Goal: Task Accomplishment & Management: Complete application form

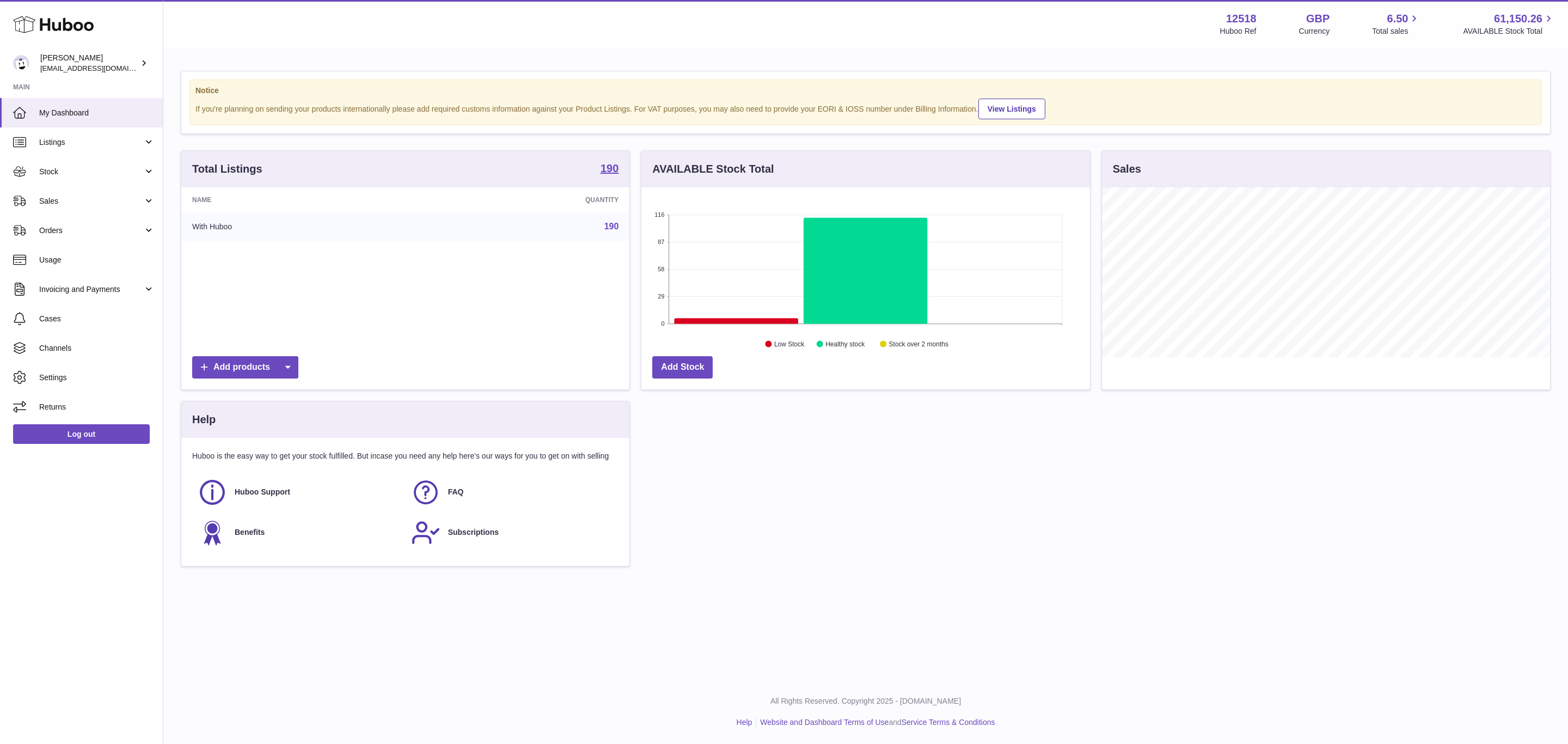
scroll to position [170, 447]
click at [67, 205] on span "Sales" at bounding box center [91, 201] width 104 height 10
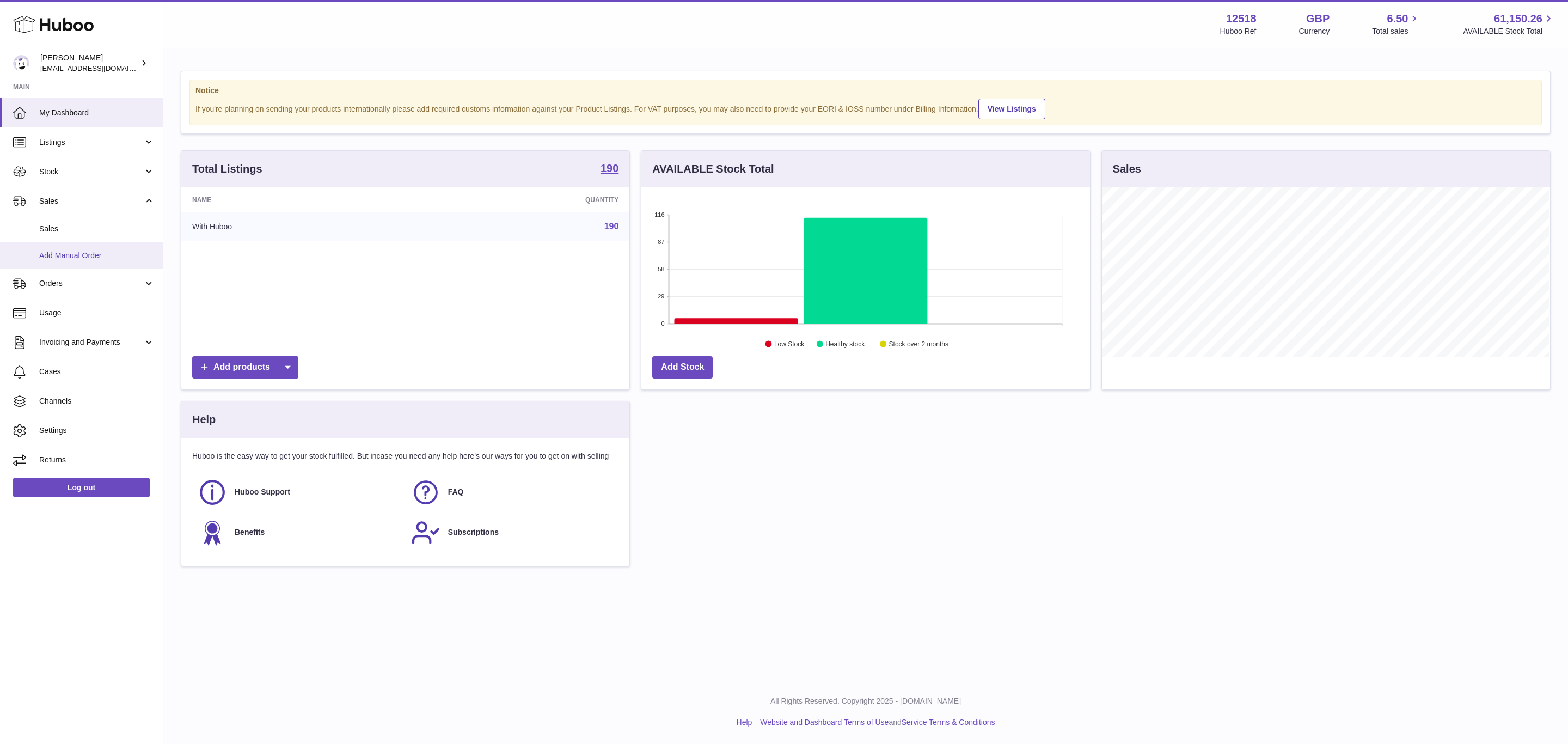
click at [82, 257] on span "Add Manual Order" at bounding box center [97, 255] width 116 height 10
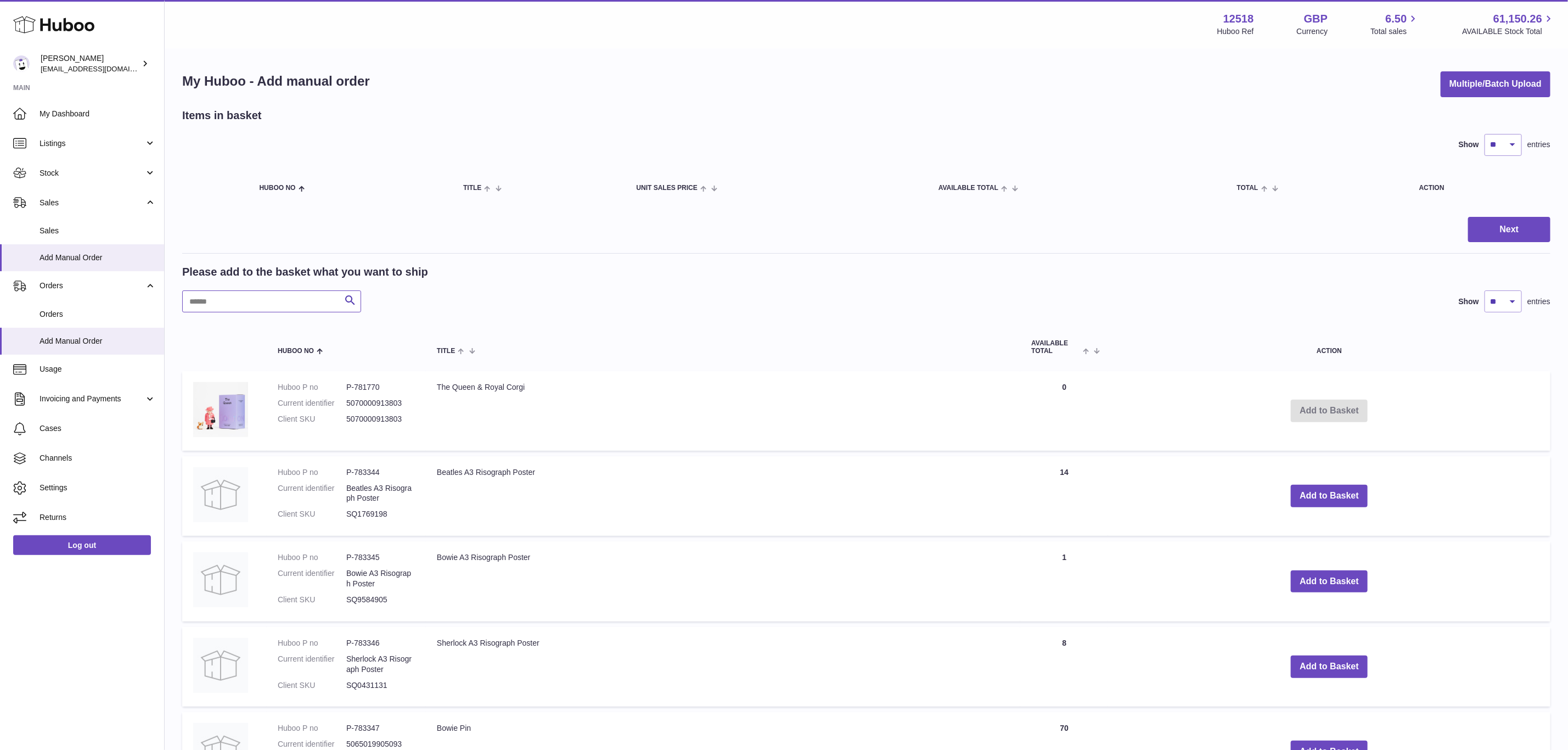
click at [248, 311] on input "text" at bounding box center [272, 302] width 179 height 22
paste input "**********"
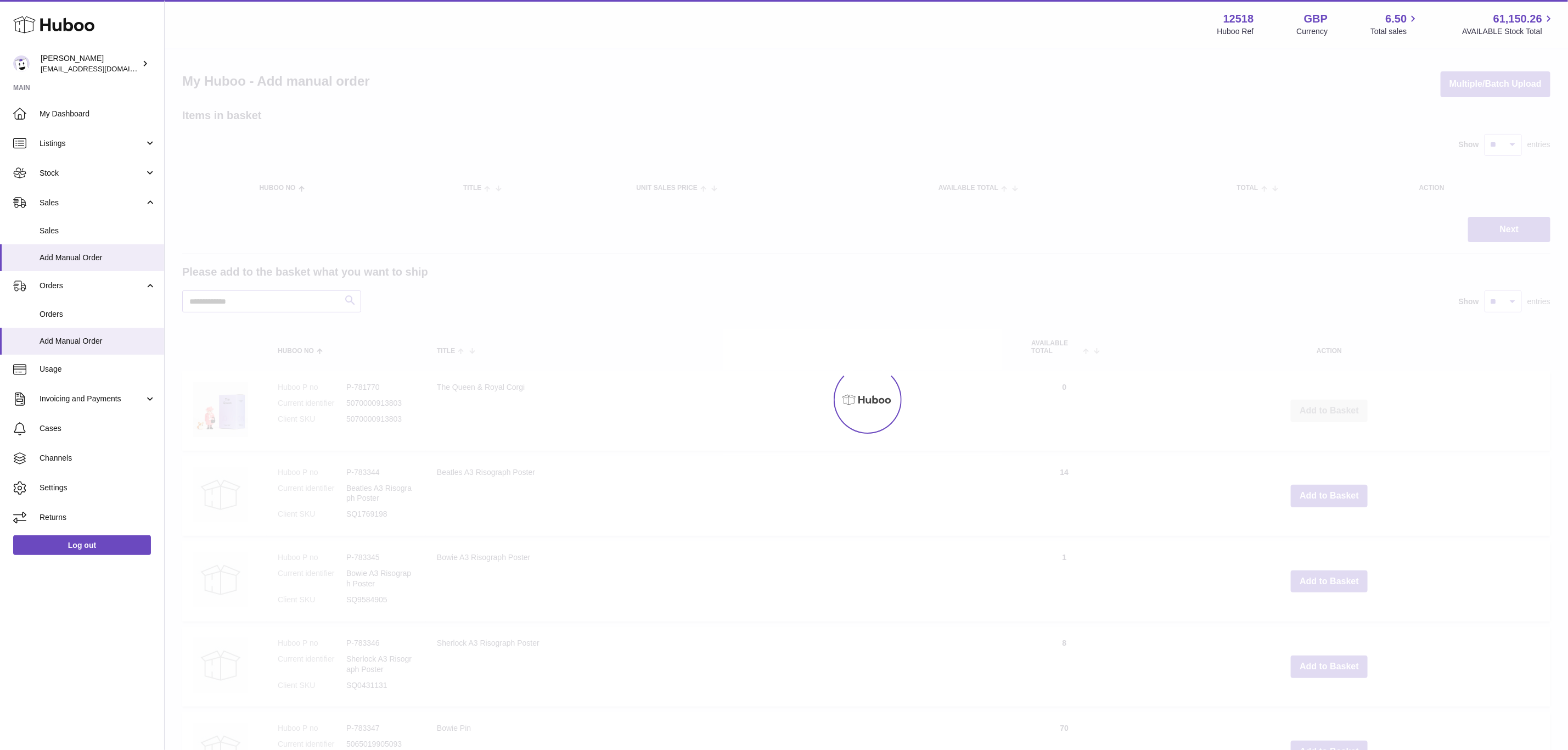
type input "**********"
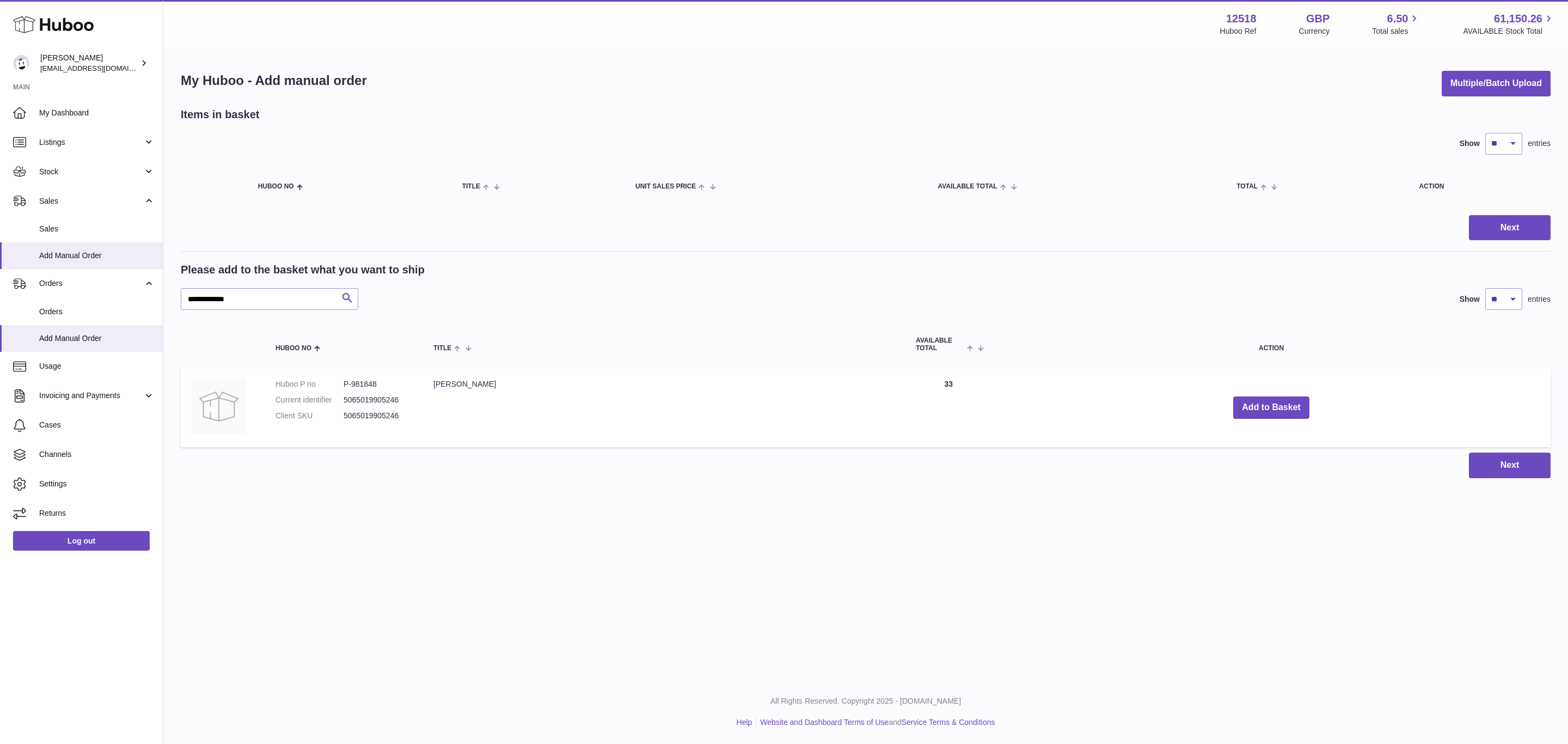
click at [1263, 419] on td "Add to Basket" at bounding box center [1271, 407] width 558 height 79
click at [1266, 412] on button "Add to Basket" at bounding box center [1271, 408] width 76 height 22
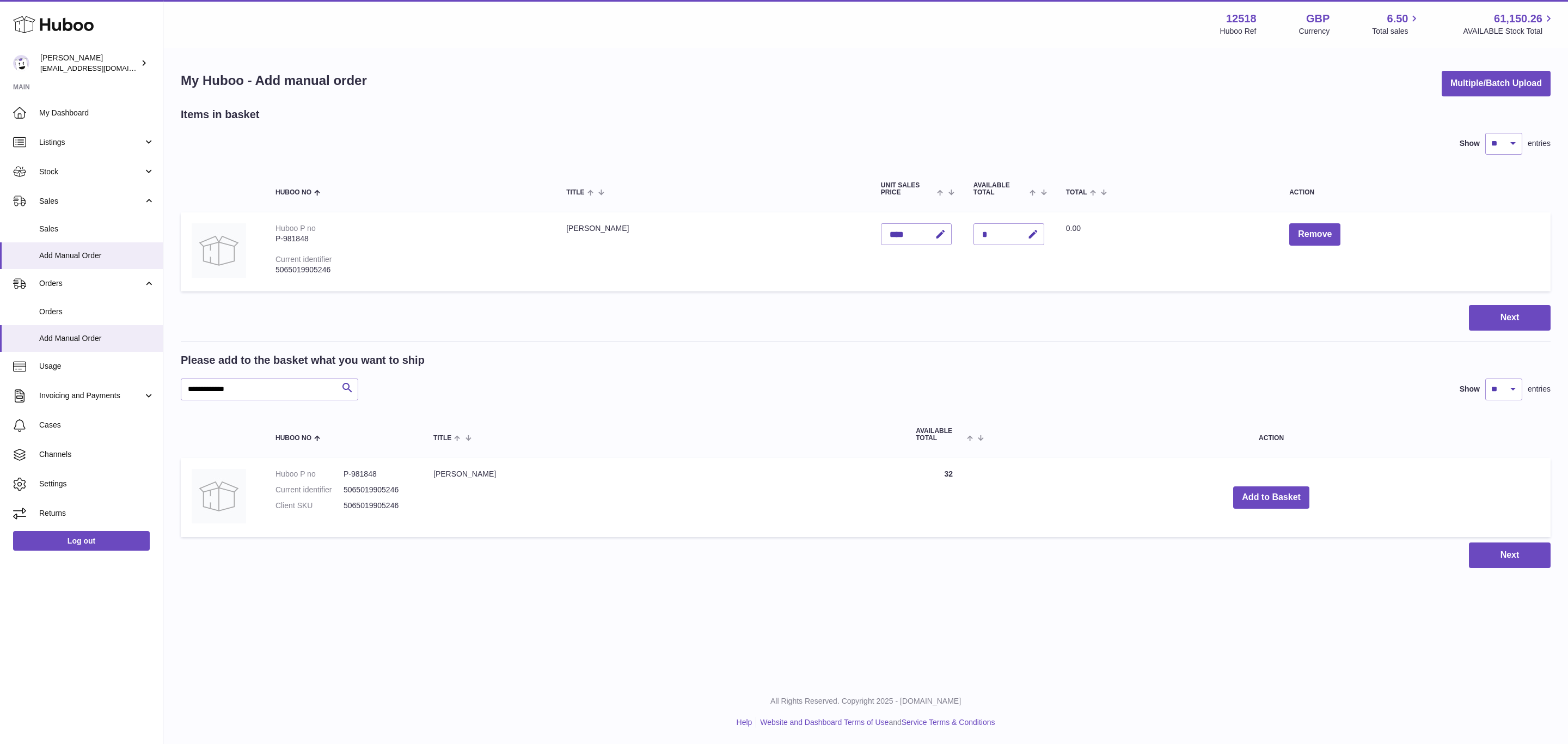
click at [1262, 480] on td "Add to Basket" at bounding box center [1271, 497] width 558 height 79
click at [1262, 487] on button "Add to Basket" at bounding box center [1271, 497] width 76 height 22
click at [1255, 490] on button "Add to Basket" at bounding box center [1271, 497] width 76 height 22
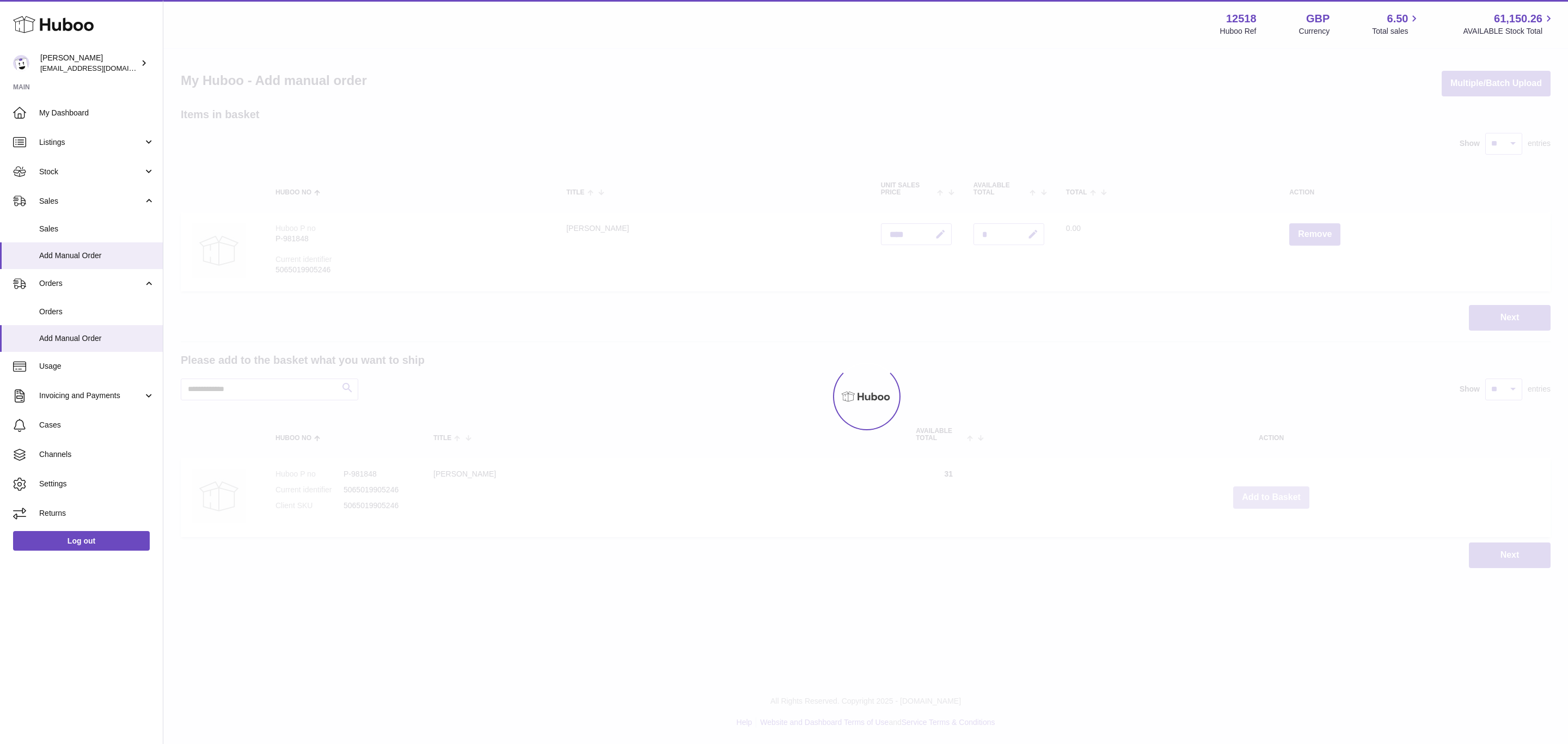
type input "*"
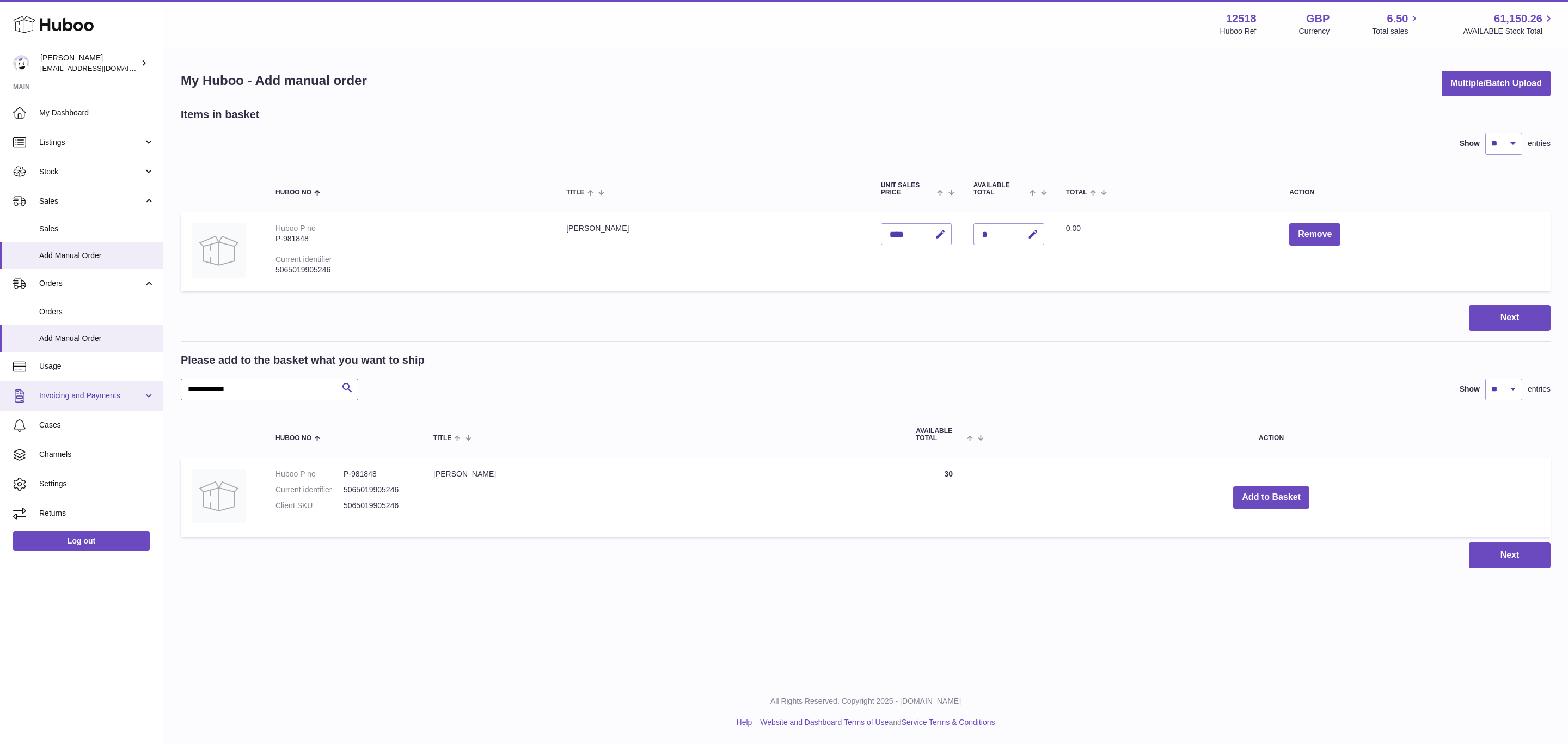
drag, startPoint x: 278, startPoint y: 387, endPoint x: 149, endPoint y: 396, distance: 129.3
click at [149, 396] on div "Huboo [PERSON_NAME] [EMAIL_ADDRESS][DOMAIN_NAME] Main My Dashboard Listings Not…" at bounding box center [784, 372] width 1568 height 744
paste input "text"
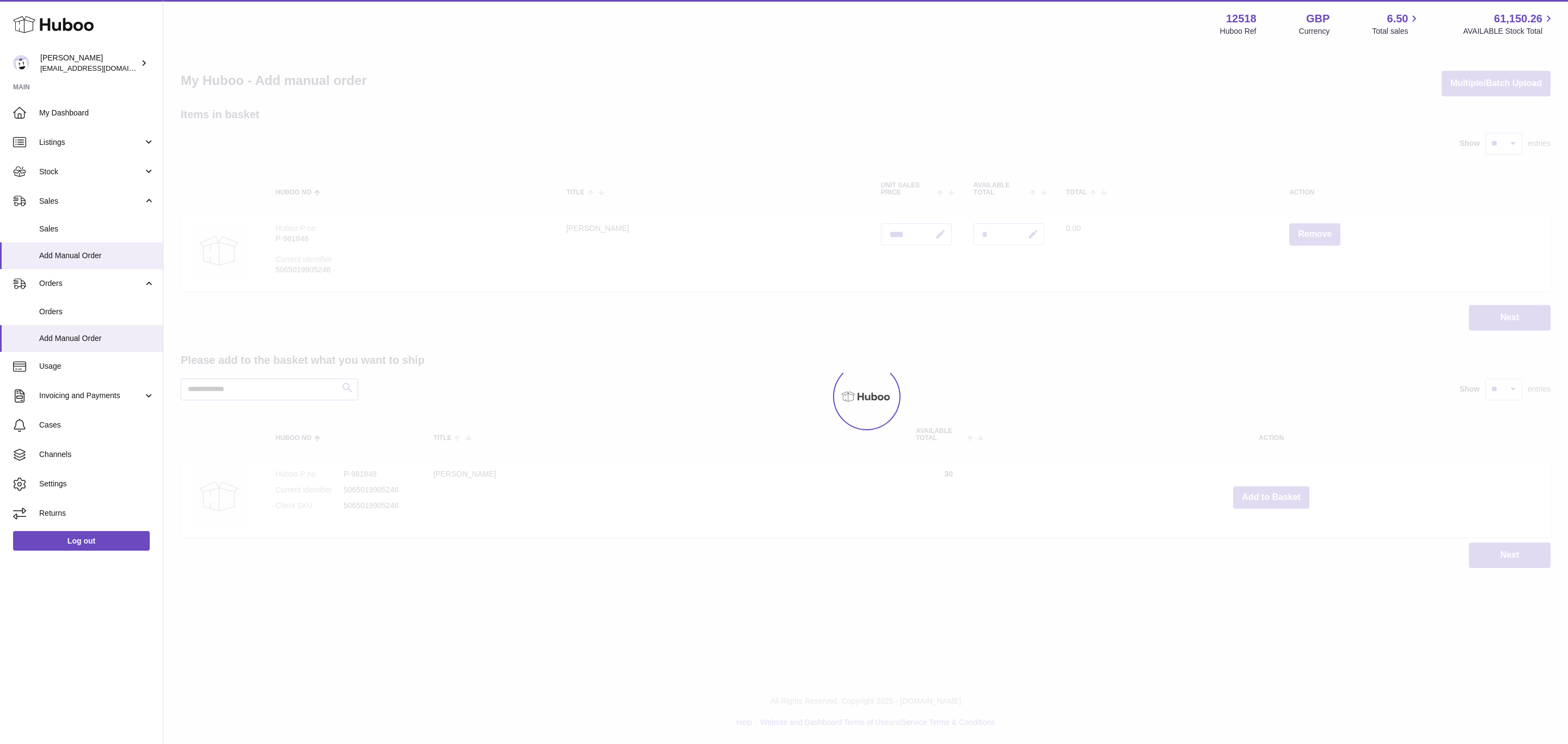
type input "**********"
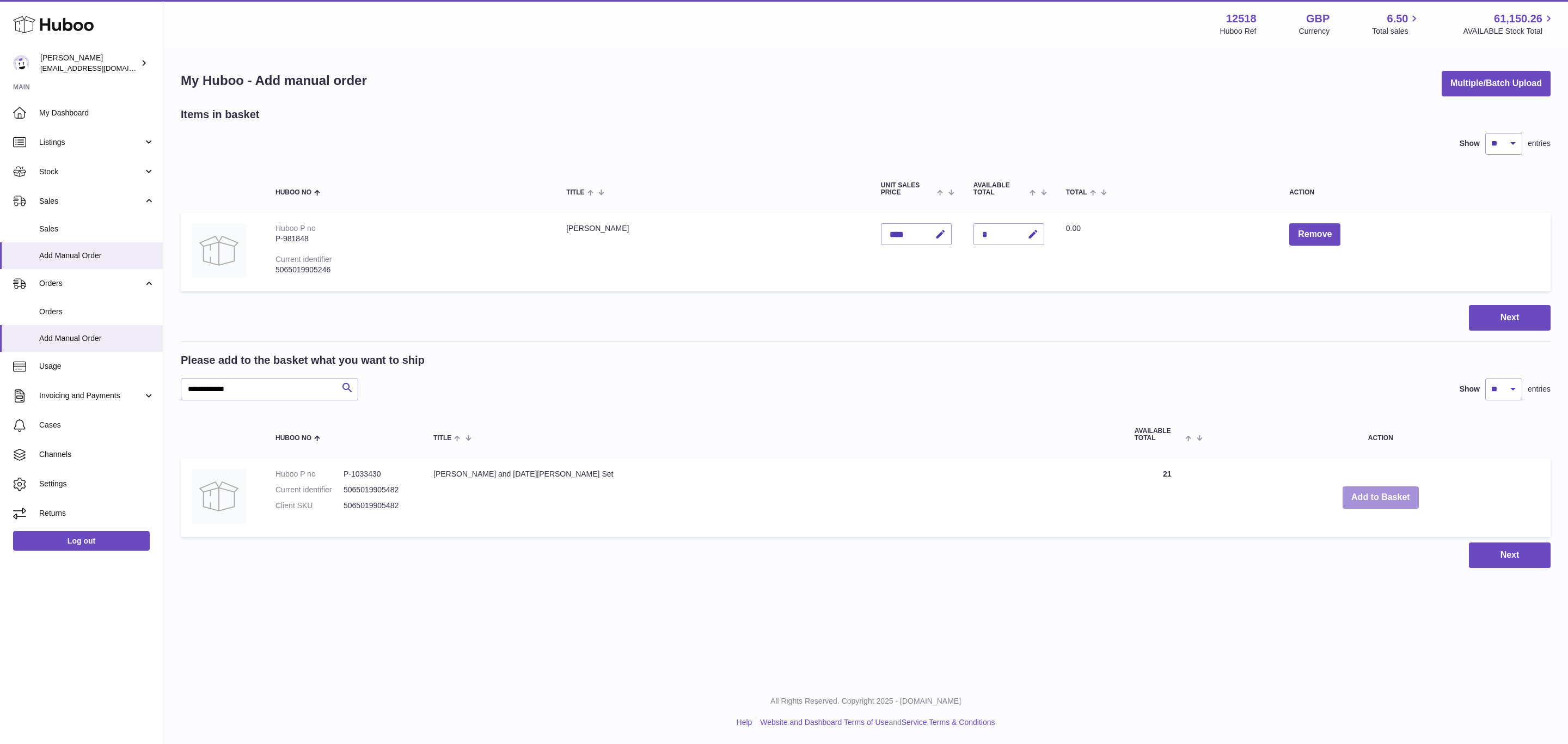
click at [1343, 497] on button "Add to Basket" at bounding box center [1381, 497] width 76 height 22
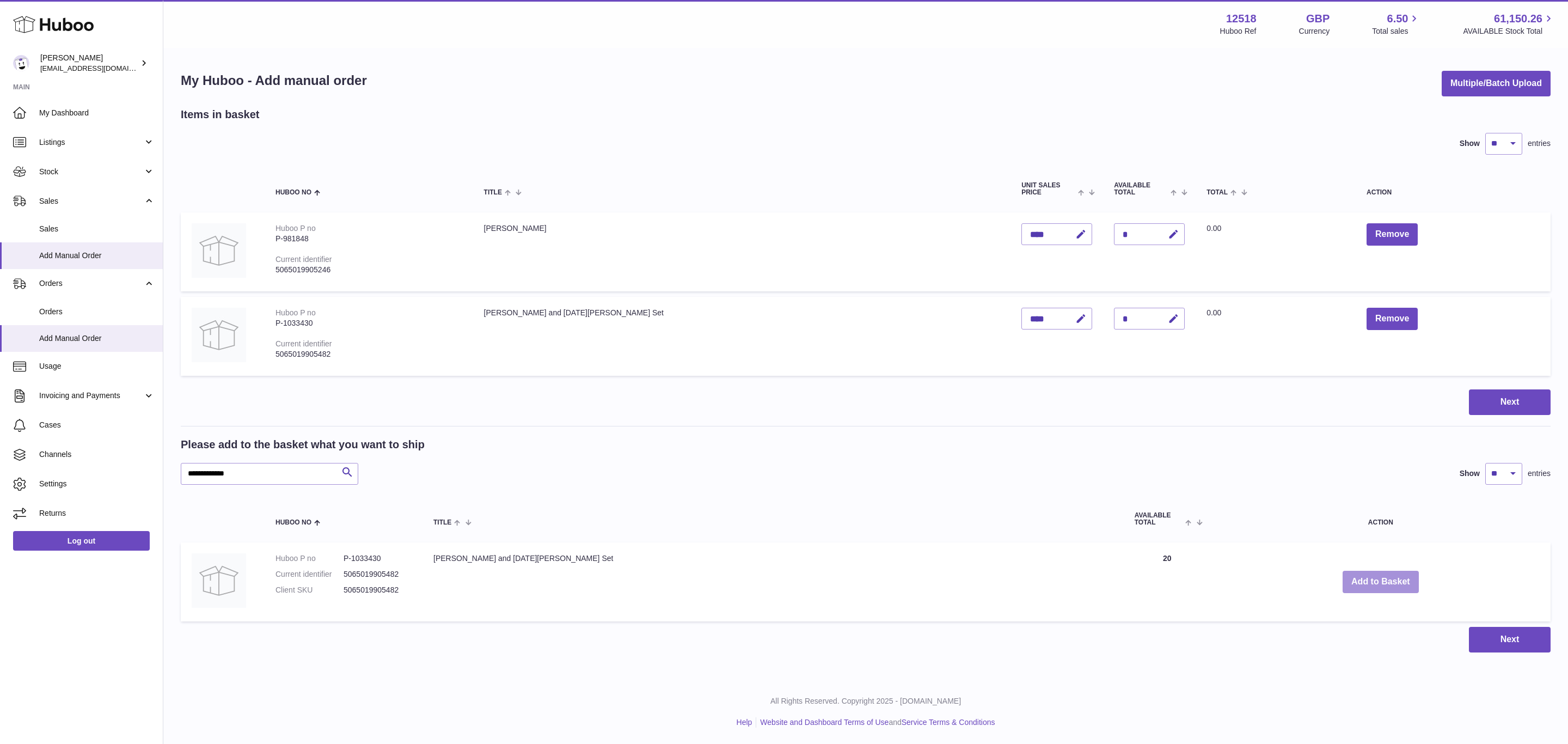
click at [1343, 582] on button "Add to Basket" at bounding box center [1381, 582] width 76 height 22
click at [1343, 584] on button "Add to Basket" at bounding box center [1381, 582] width 76 height 22
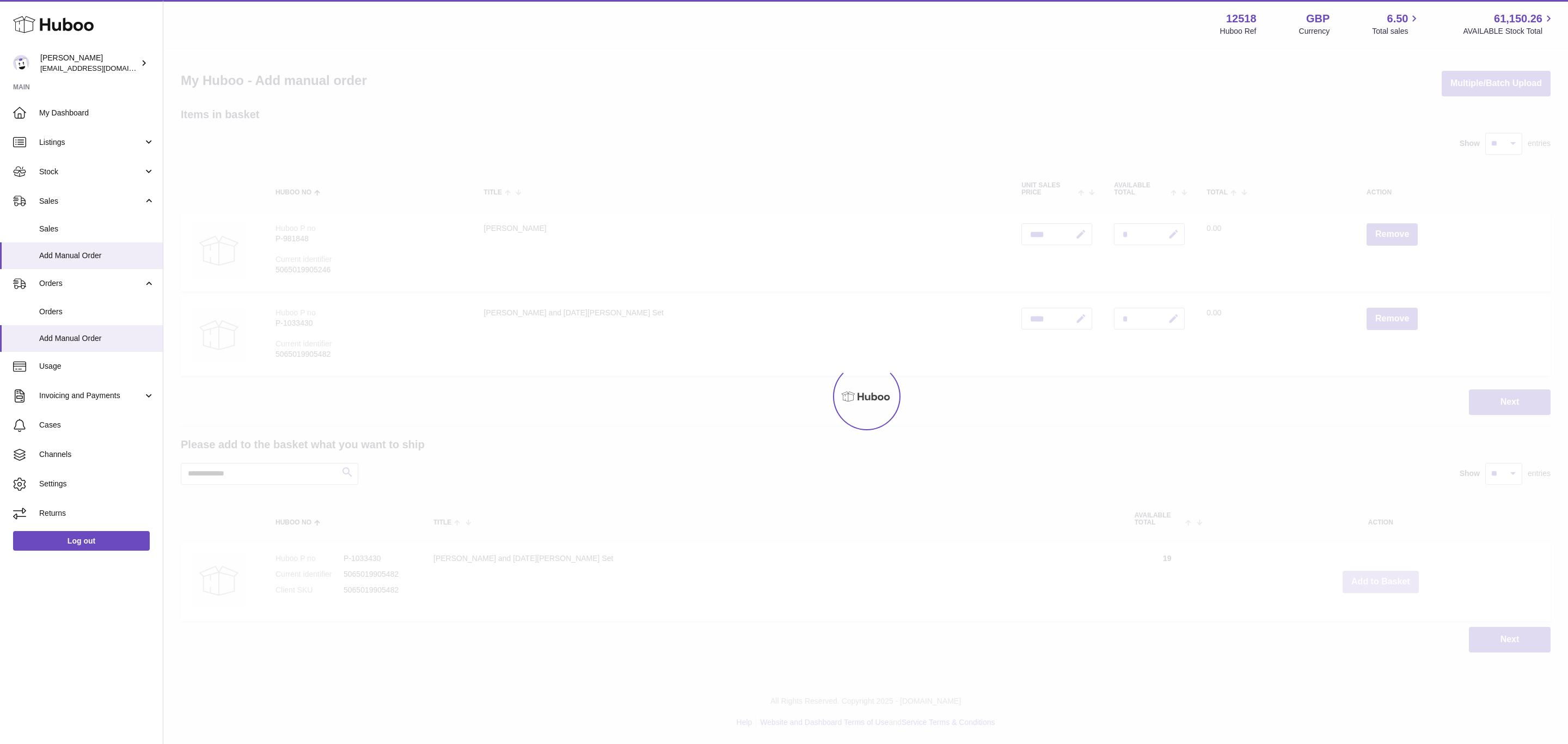
type input "*"
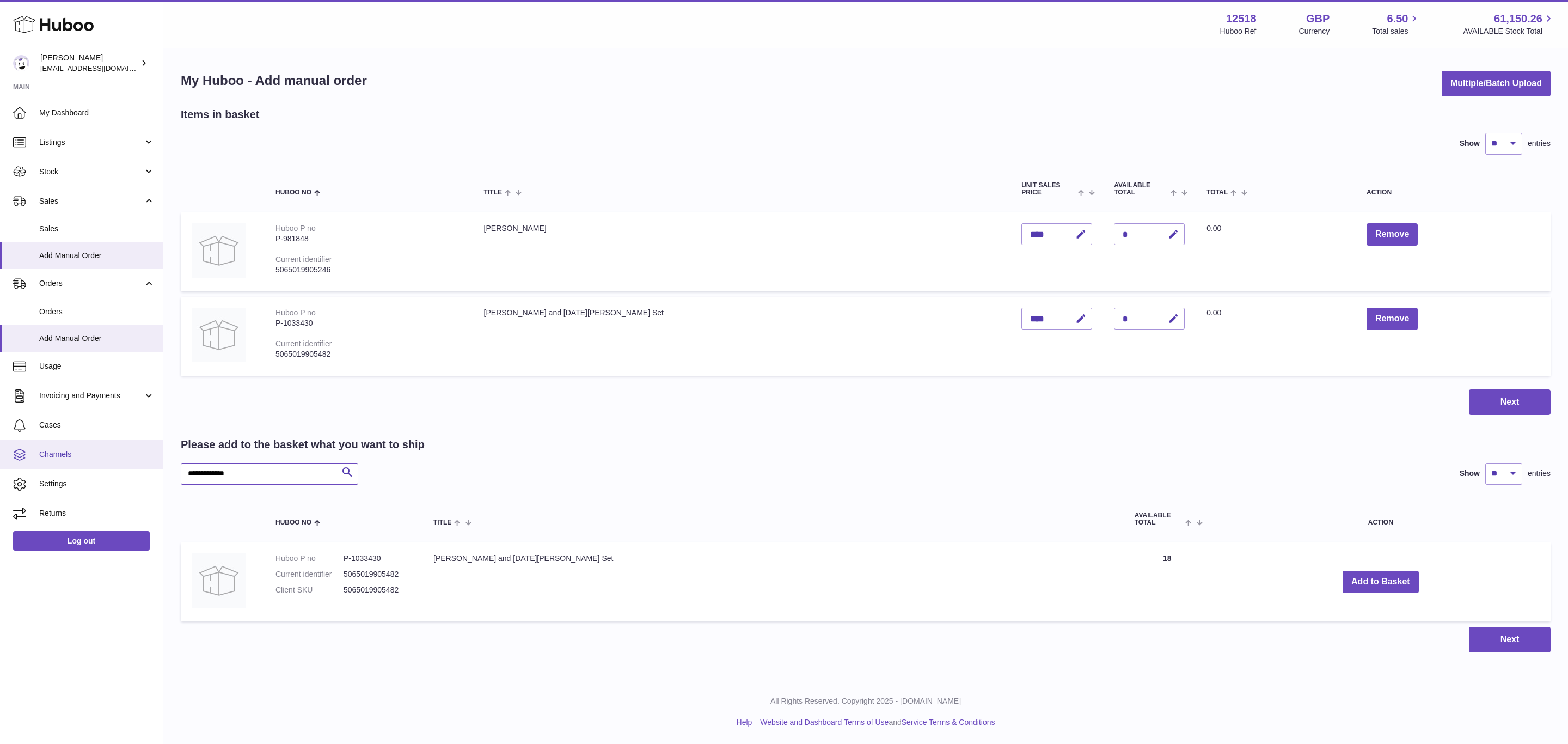
drag, startPoint x: 252, startPoint y: 474, endPoint x: 88, endPoint y: 456, distance: 165.0
click at [101, 471] on div "Huboo [PERSON_NAME] [EMAIL_ADDRESS][DOMAIN_NAME] Main My Dashboard Listings Not…" at bounding box center [784, 372] width 1568 height 744
paste input "text"
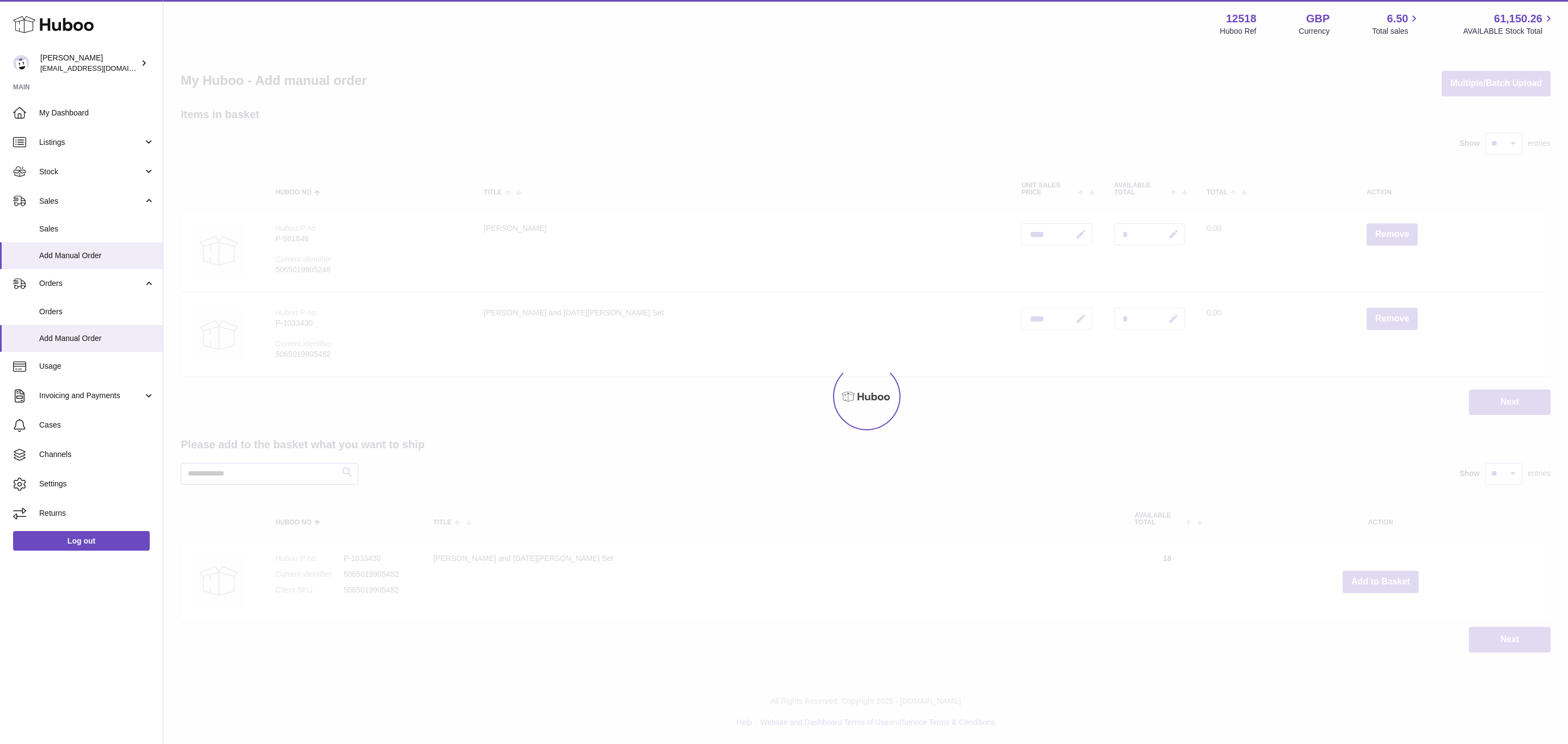
type input "**********"
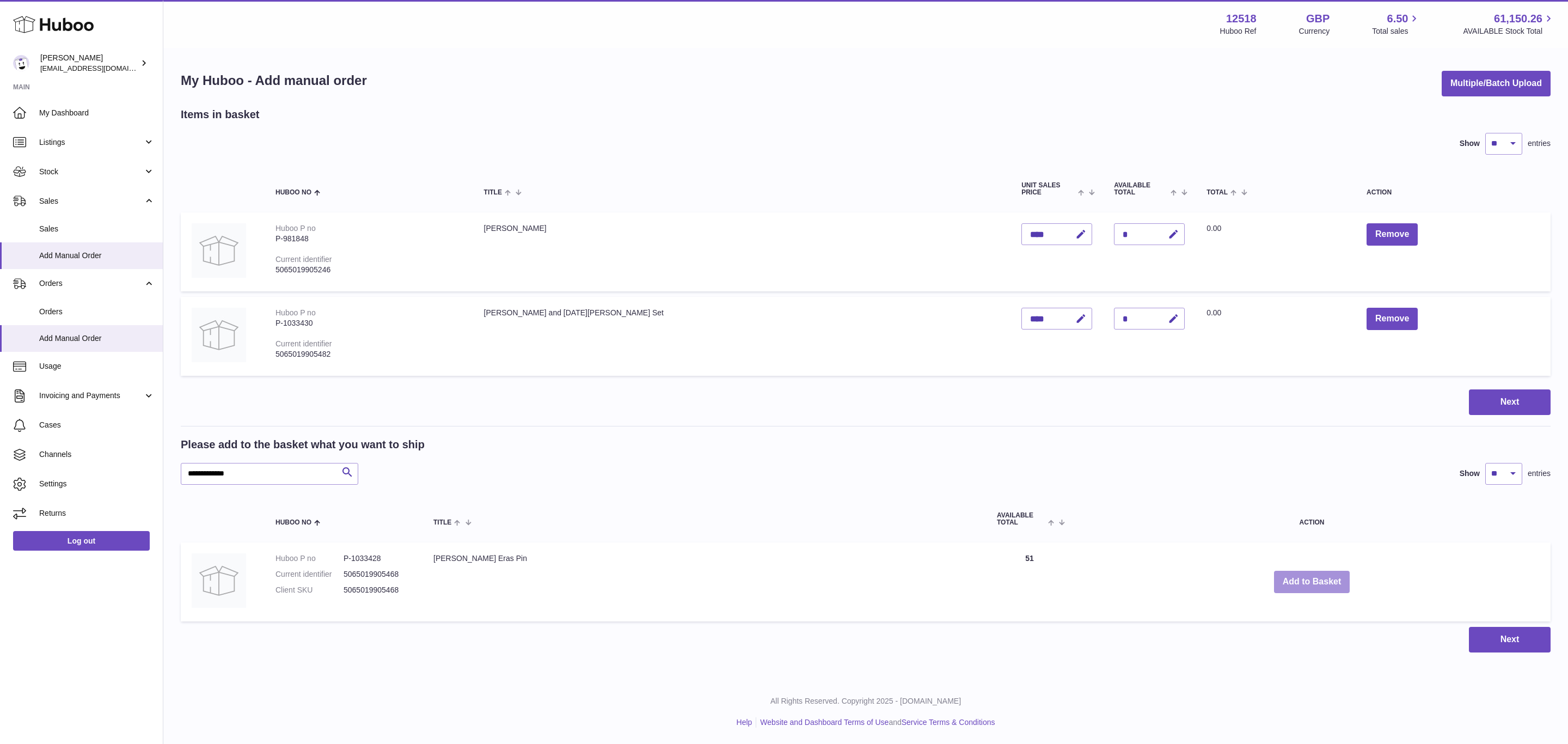
click at [1274, 580] on button "Add to Basket" at bounding box center [1312, 582] width 76 height 22
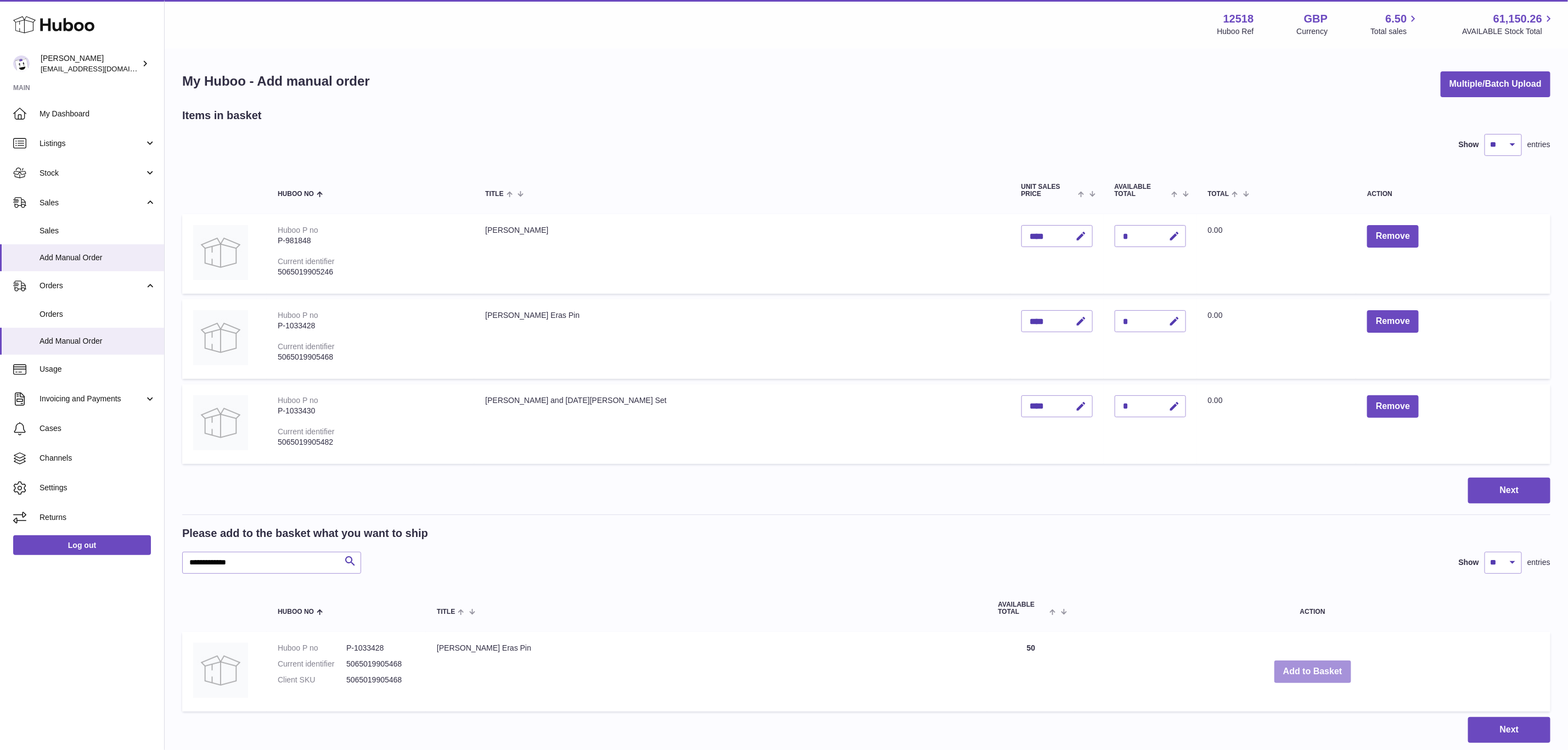
click at [1274, 665] on button "Add to Basket" at bounding box center [1312, 672] width 77 height 23
click at [1274, 668] on button "Add to Basket" at bounding box center [1312, 672] width 77 height 23
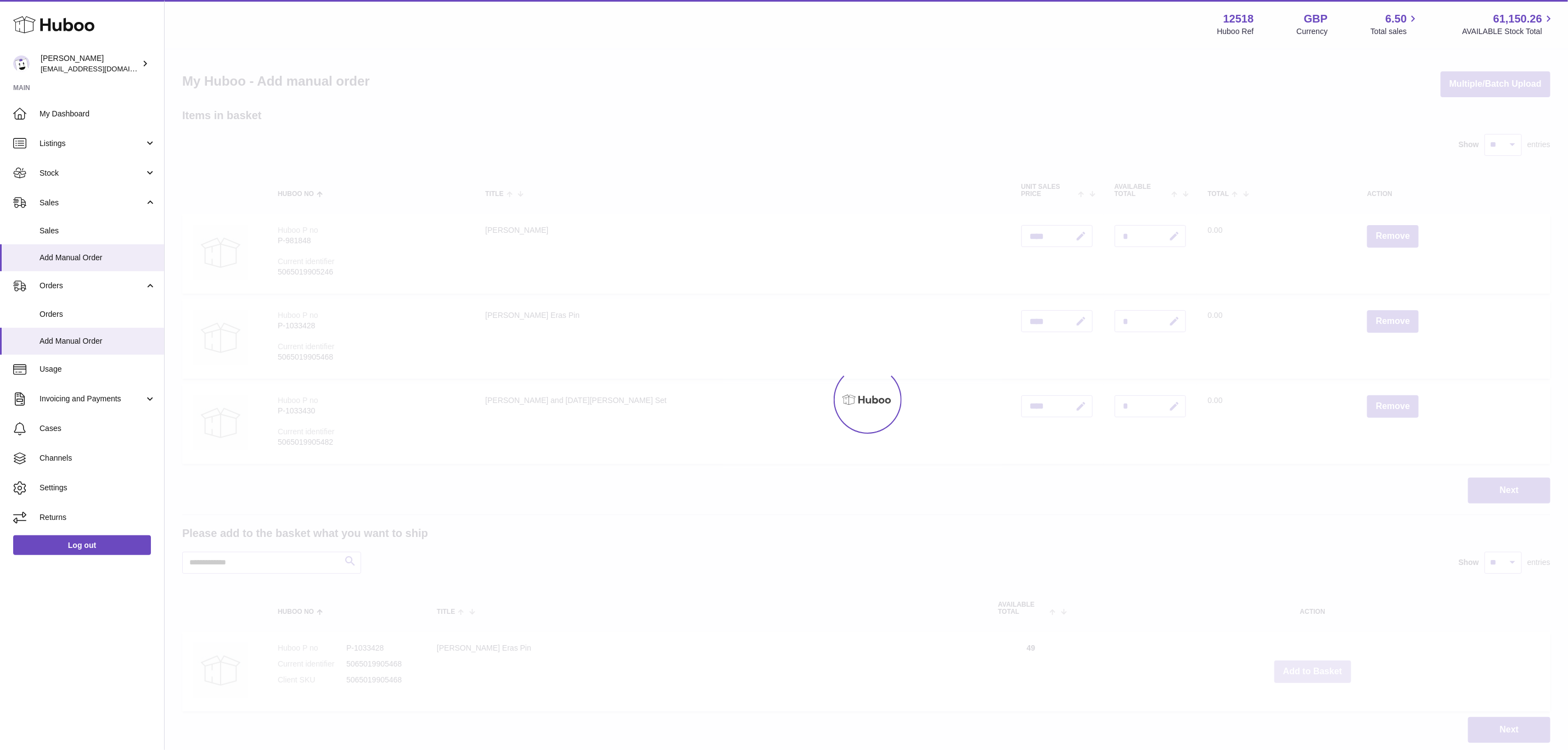
type input "*"
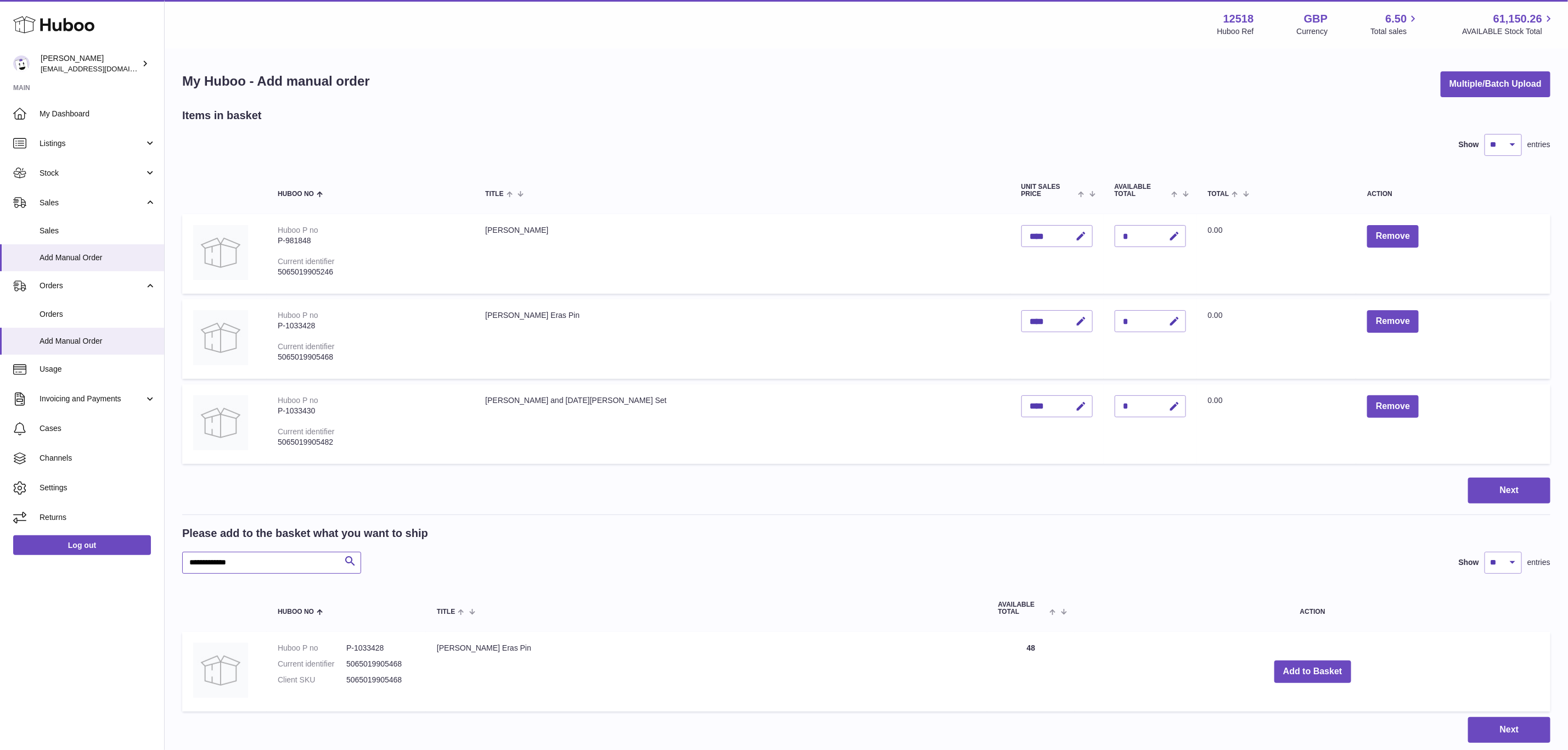
drag, startPoint x: 278, startPoint y: 565, endPoint x: 124, endPoint y: 567, distance: 154.0
click at [124, 567] on div "Huboo [PERSON_NAME] [EMAIL_ADDRESS][DOMAIN_NAME] Main My Dashboard Listings Not…" at bounding box center [784, 414] width 1568 height 829
paste input "text"
type input "*******"
click at [1294, 672] on button "Add to Basket" at bounding box center [1332, 677] width 77 height 23
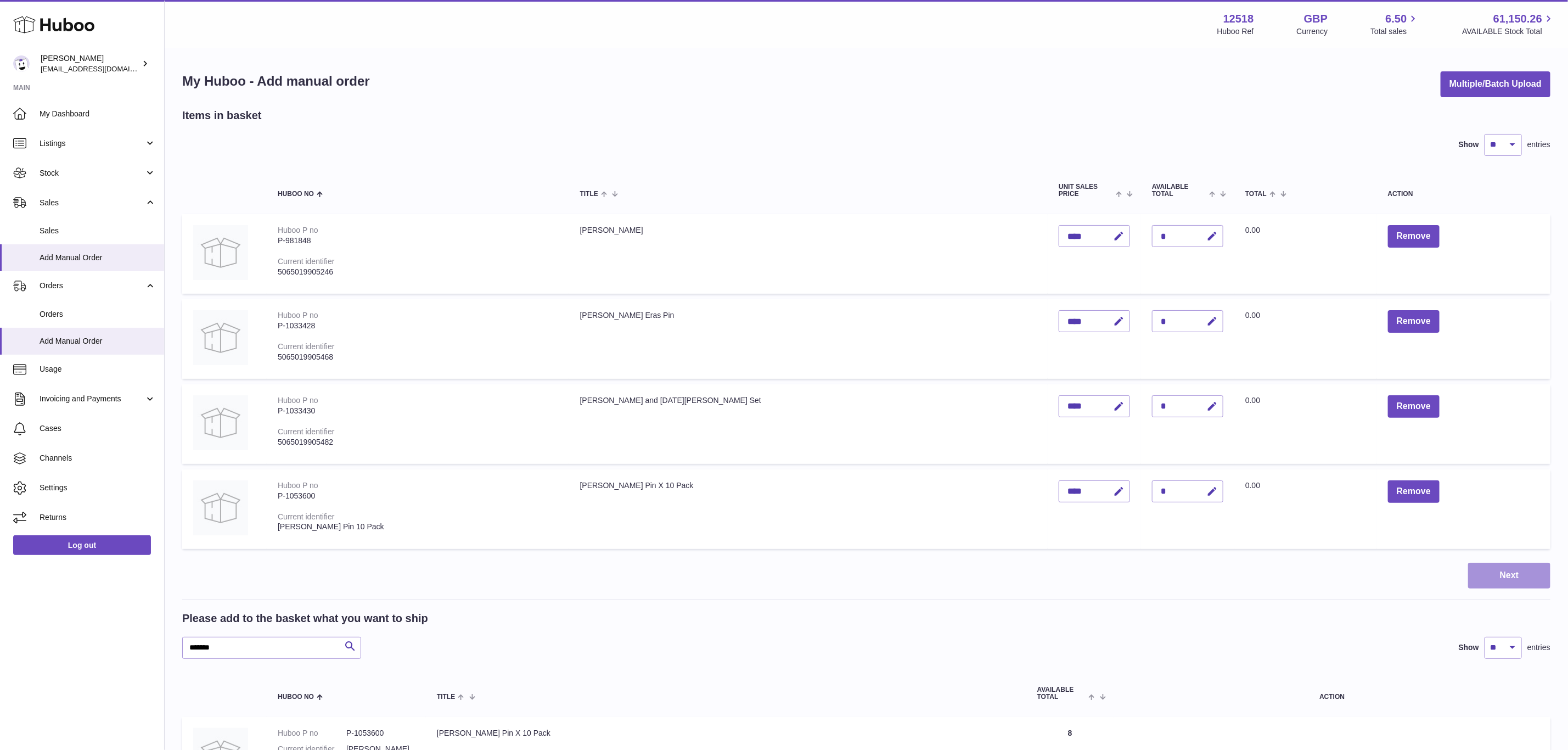
click at [1508, 575] on button "Next" at bounding box center [1508, 576] width 82 height 26
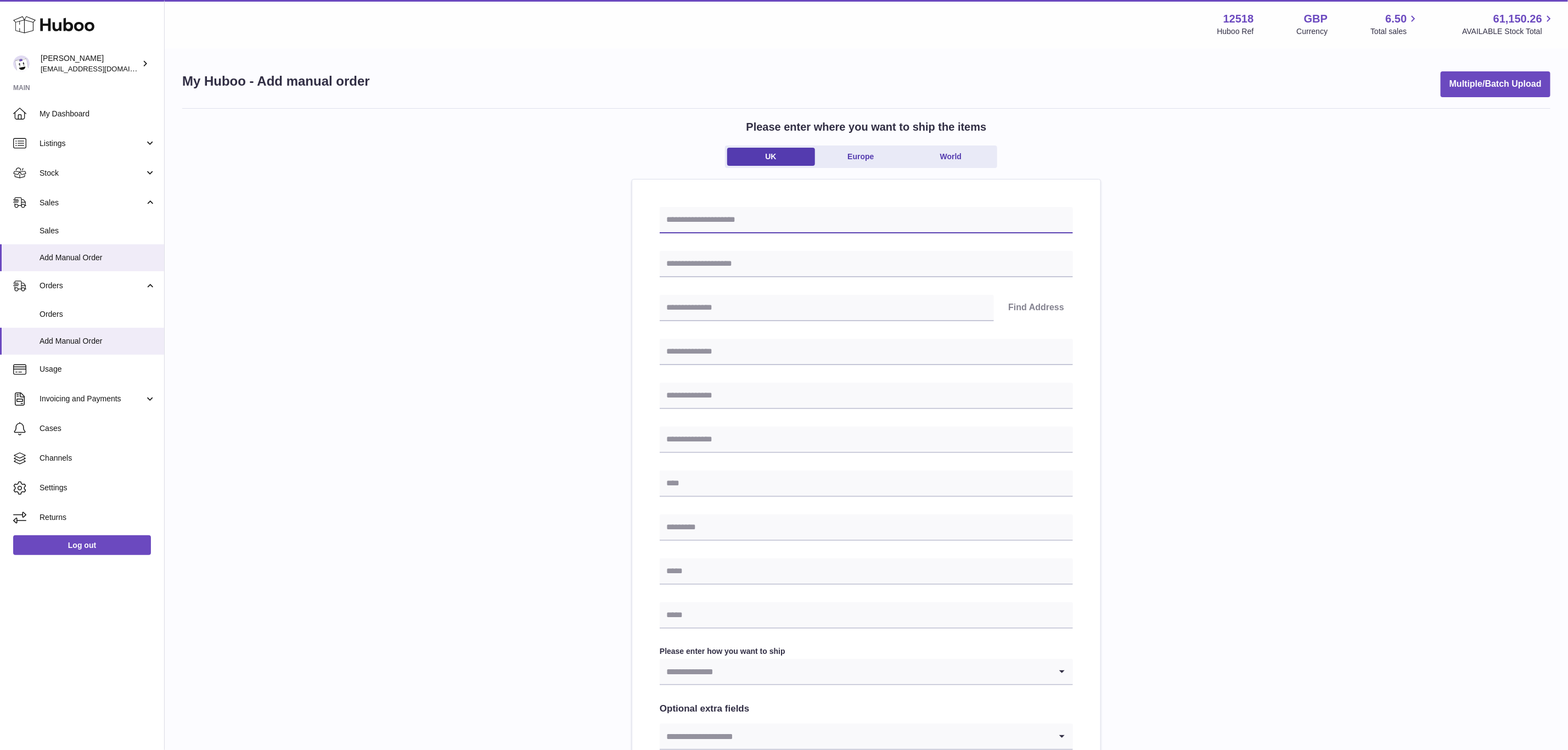
drag, startPoint x: 718, startPoint y: 214, endPoint x: 711, endPoint y: 248, distance: 34.7
click at [718, 214] on input "text" at bounding box center [866, 220] width 413 height 27
paste input "**********"
type input "**********"
click at [707, 266] on input "text" at bounding box center [866, 264] width 413 height 27
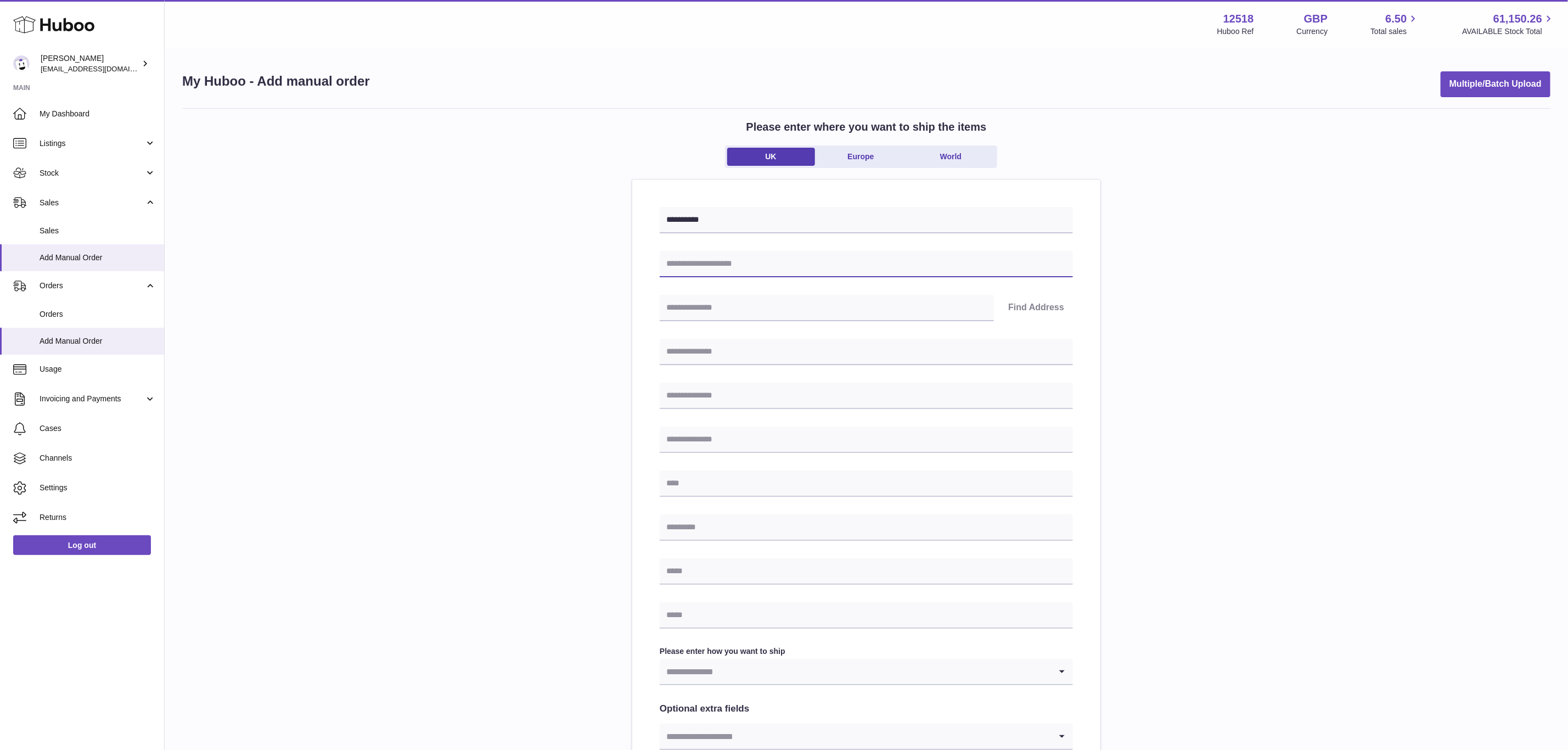
paste input "**********"
type input "**********"
drag, startPoint x: 703, startPoint y: 362, endPoint x: 703, endPoint y: 371, distance: 9.0
click at [703, 362] on input "text" at bounding box center [866, 351] width 413 height 27
paste input "**********"
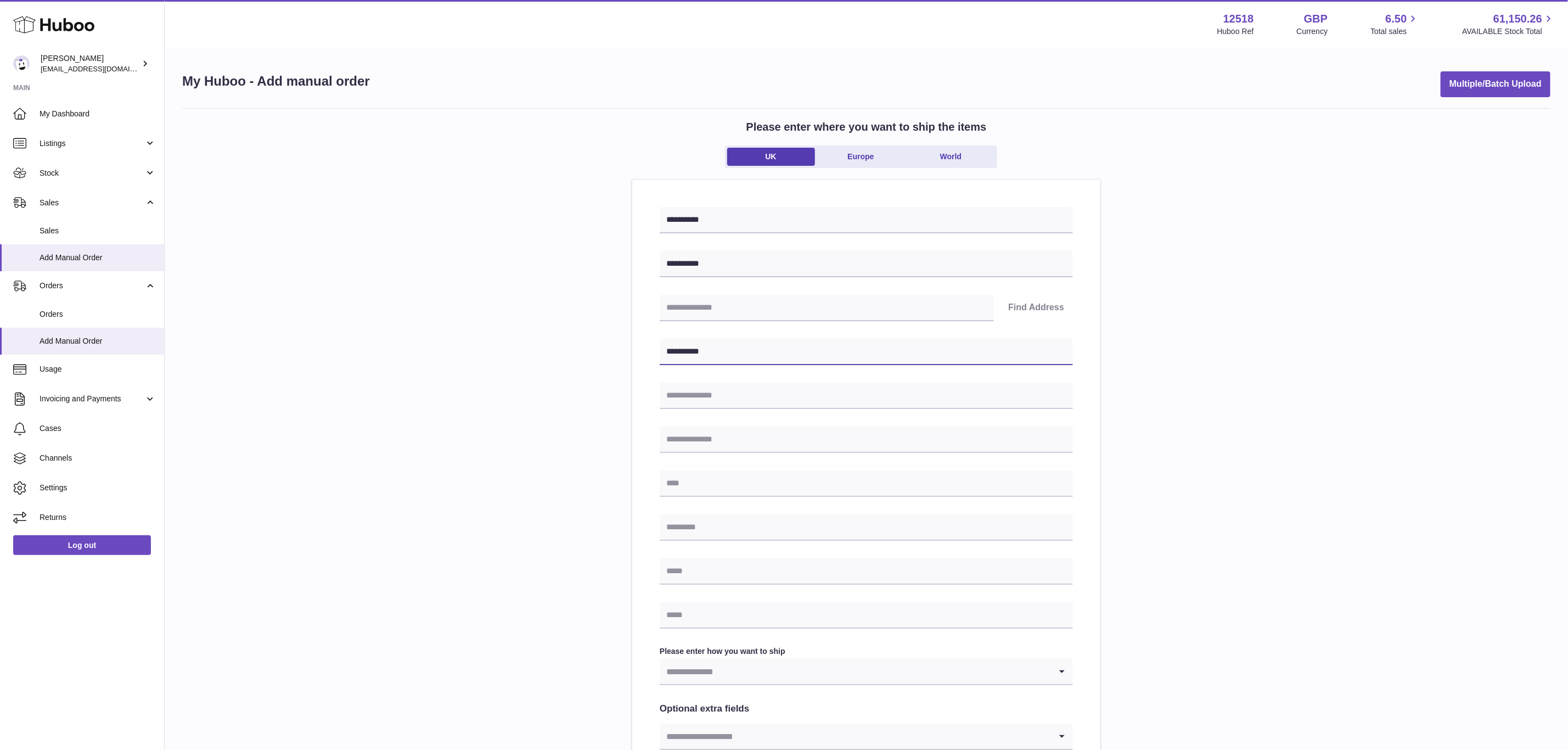
type input "**********"
drag, startPoint x: 701, startPoint y: 483, endPoint x: 700, endPoint y: 514, distance: 31.0
click at [701, 483] on input "text" at bounding box center [866, 483] width 413 height 27
paste input "**********"
type input "**********"
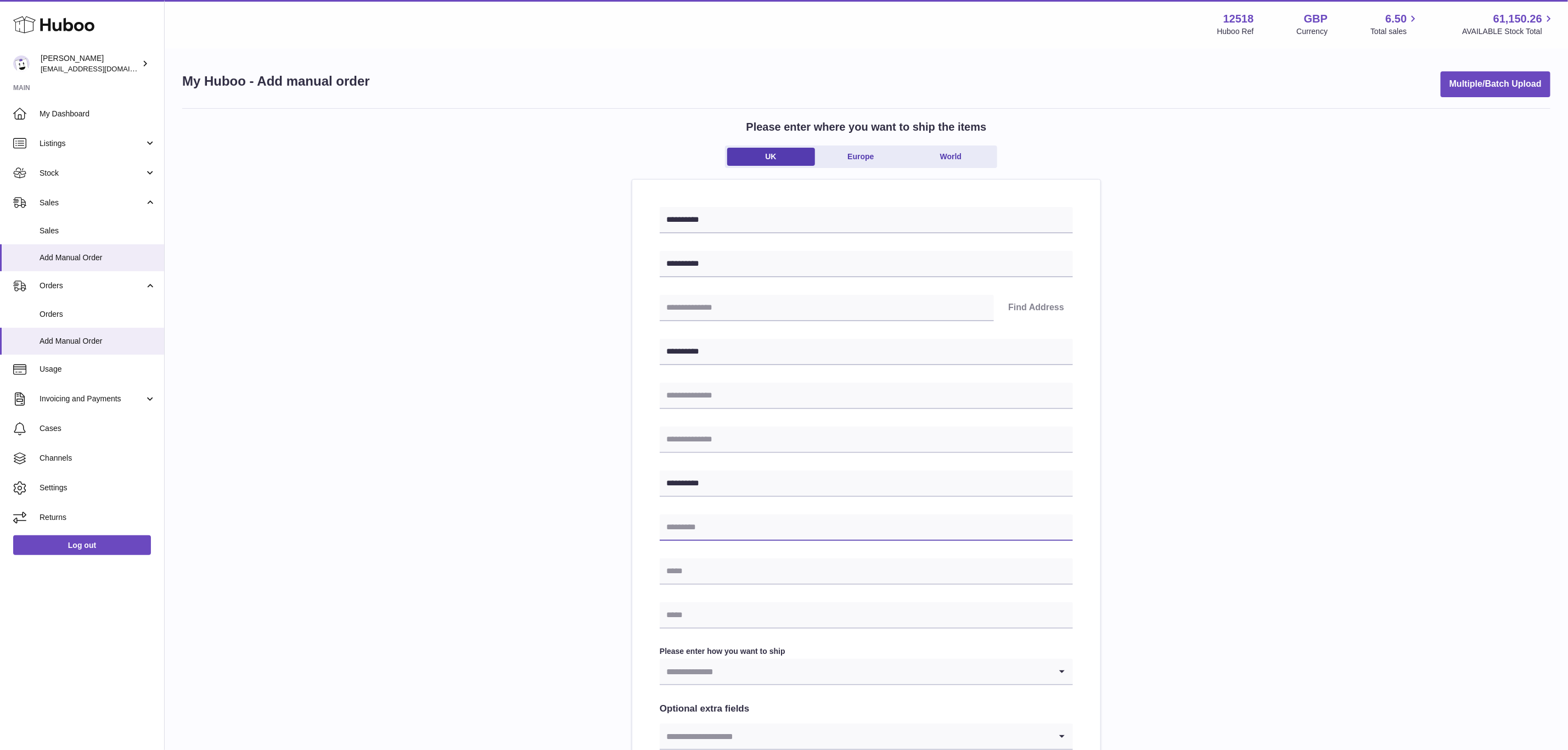
click at [697, 529] on input "text" at bounding box center [866, 527] width 413 height 27
paste input "**********"
drag, startPoint x: 613, startPoint y: 526, endPoint x: 516, endPoint y: 538, distance: 97.7
click at [519, 538] on div "**********" at bounding box center [866, 491] width 1368 height 765
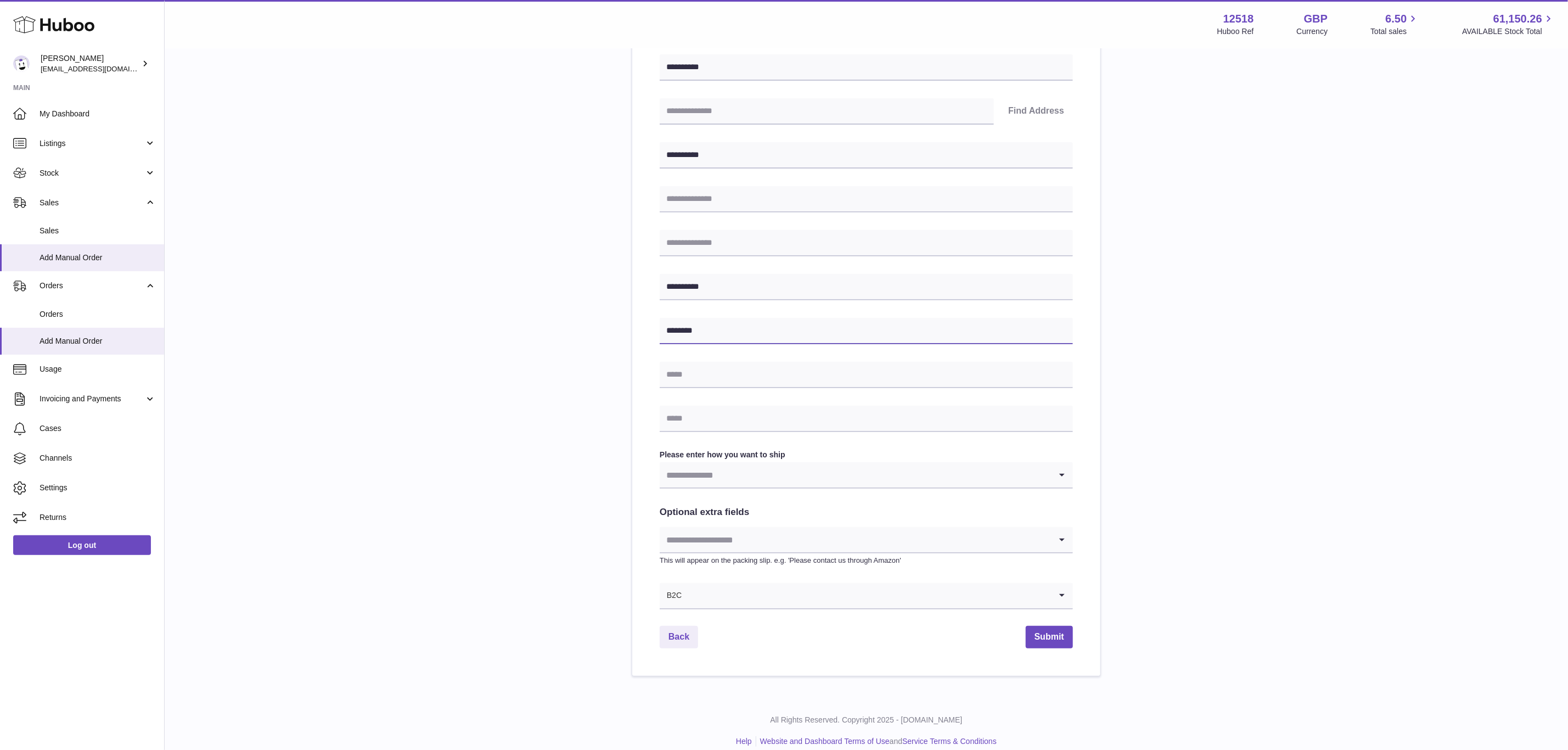
scroll to position [210, 0]
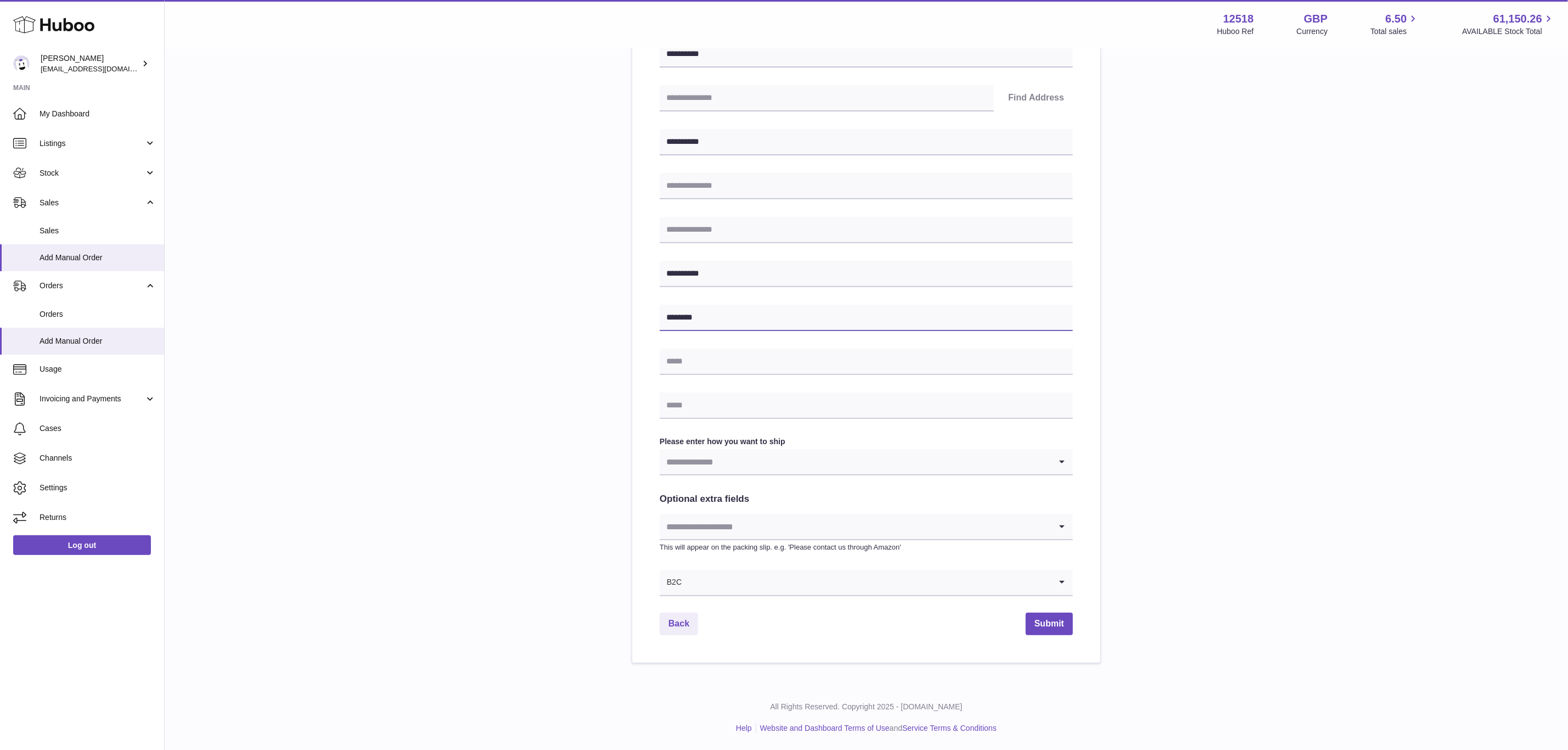
type input "********"
click at [695, 577] on input "Search for option" at bounding box center [855, 582] width 391 height 25
click at [683, 643] on li "B2B" at bounding box center [866, 634] width 412 height 22
click at [686, 463] on input "Search for option" at bounding box center [855, 461] width 391 height 25
click at [701, 524] on li "Business to Business" at bounding box center [866, 513] width 412 height 22
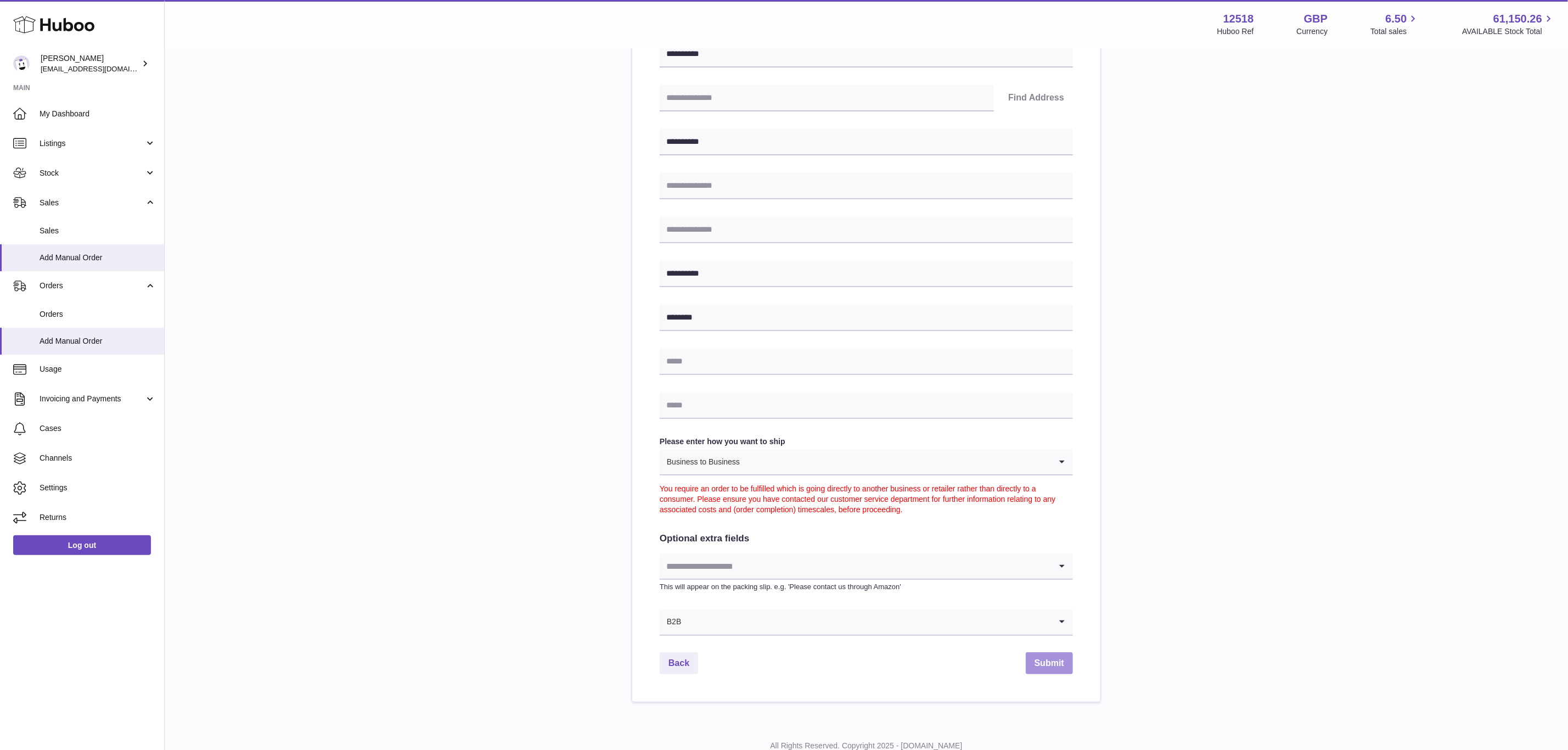
click at [1047, 665] on button "Submit" at bounding box center [1049, 663] width 47 height 23
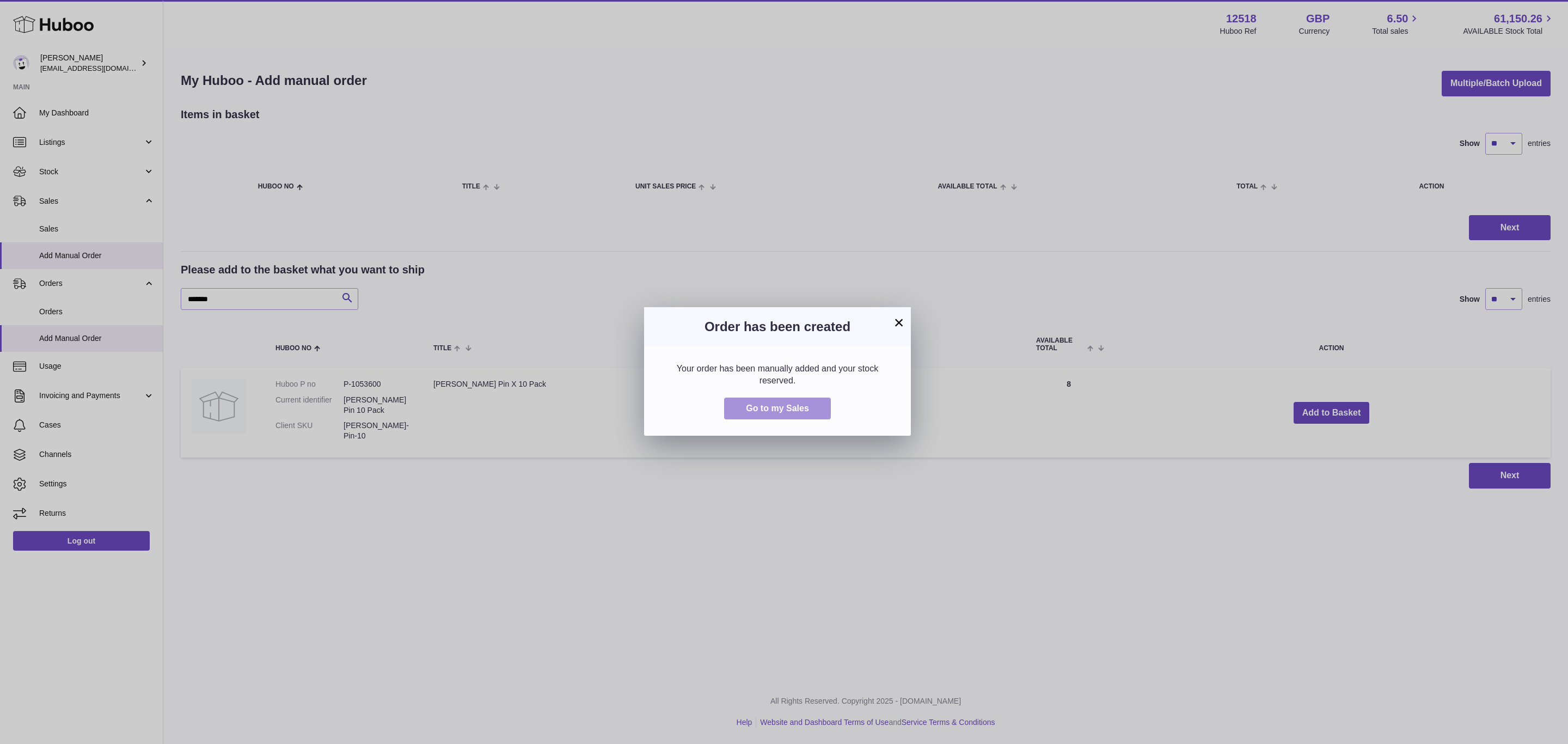
click at [789, 408] on span "Go to my Sales" at bounding box center [777, 408] width 63 height 9
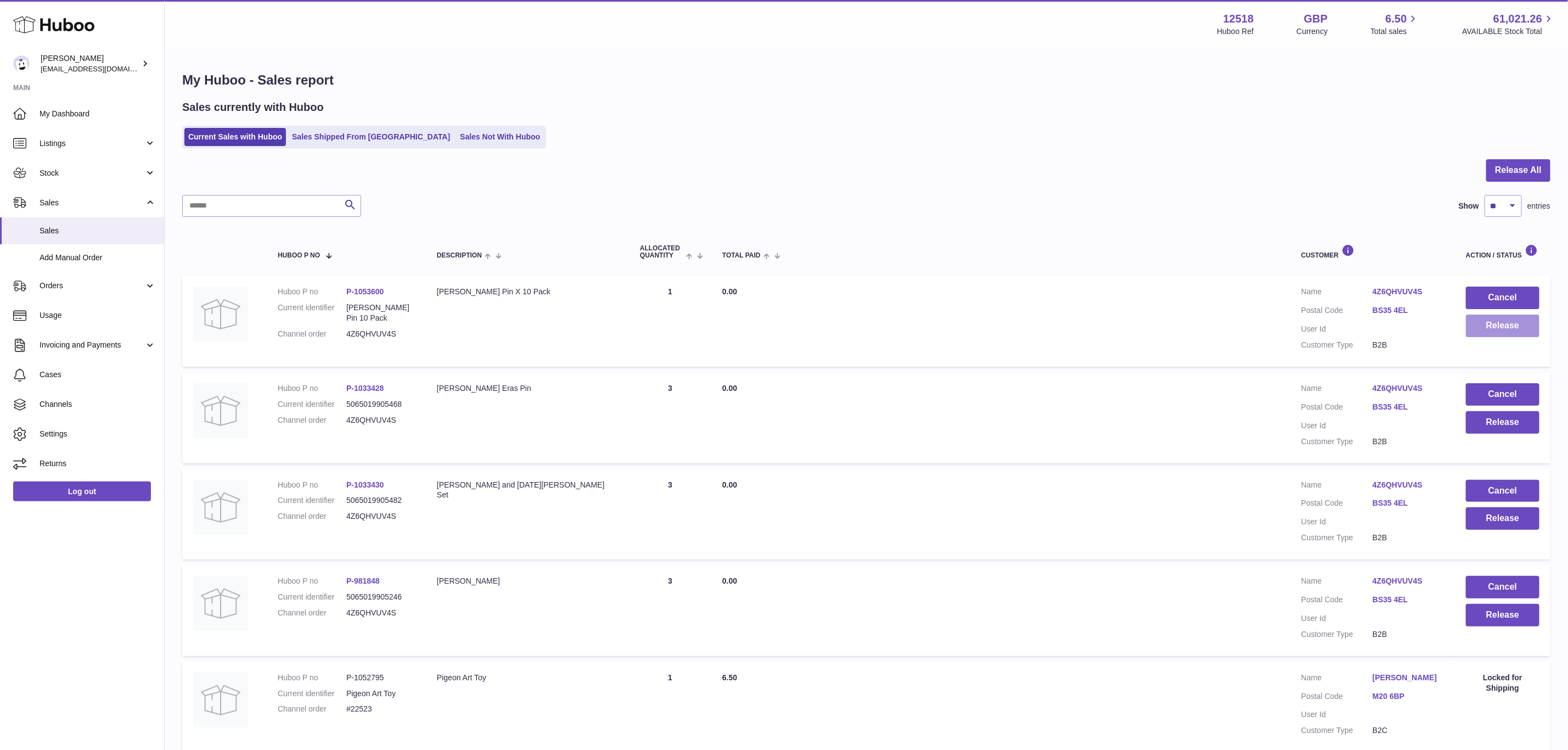
click at [1499, 327] on button "Release" at bounding box center [1503, 325] width 74 height 23
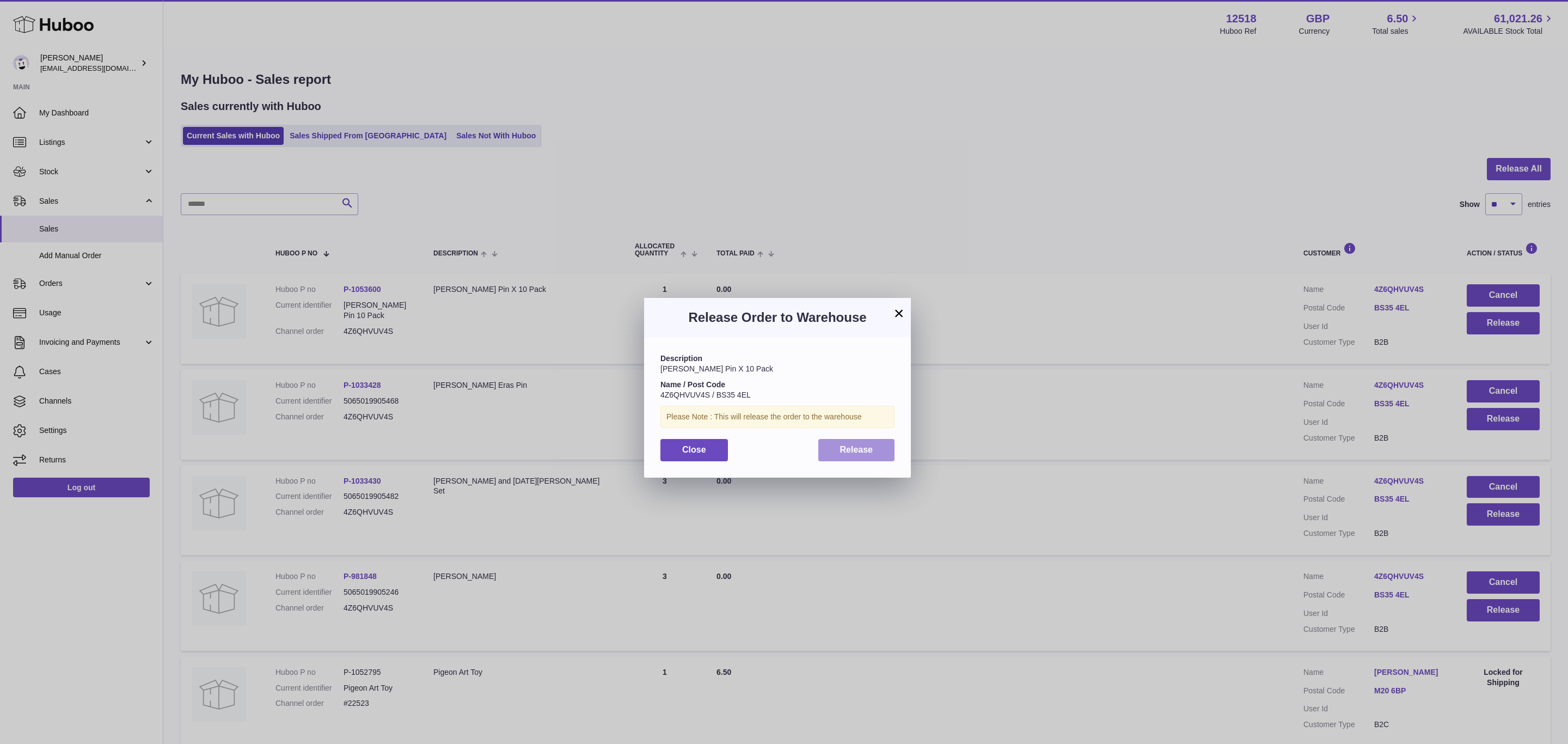
click at [872, 442] on button "Release" at bounding box center [857, 450] width 77 height 22
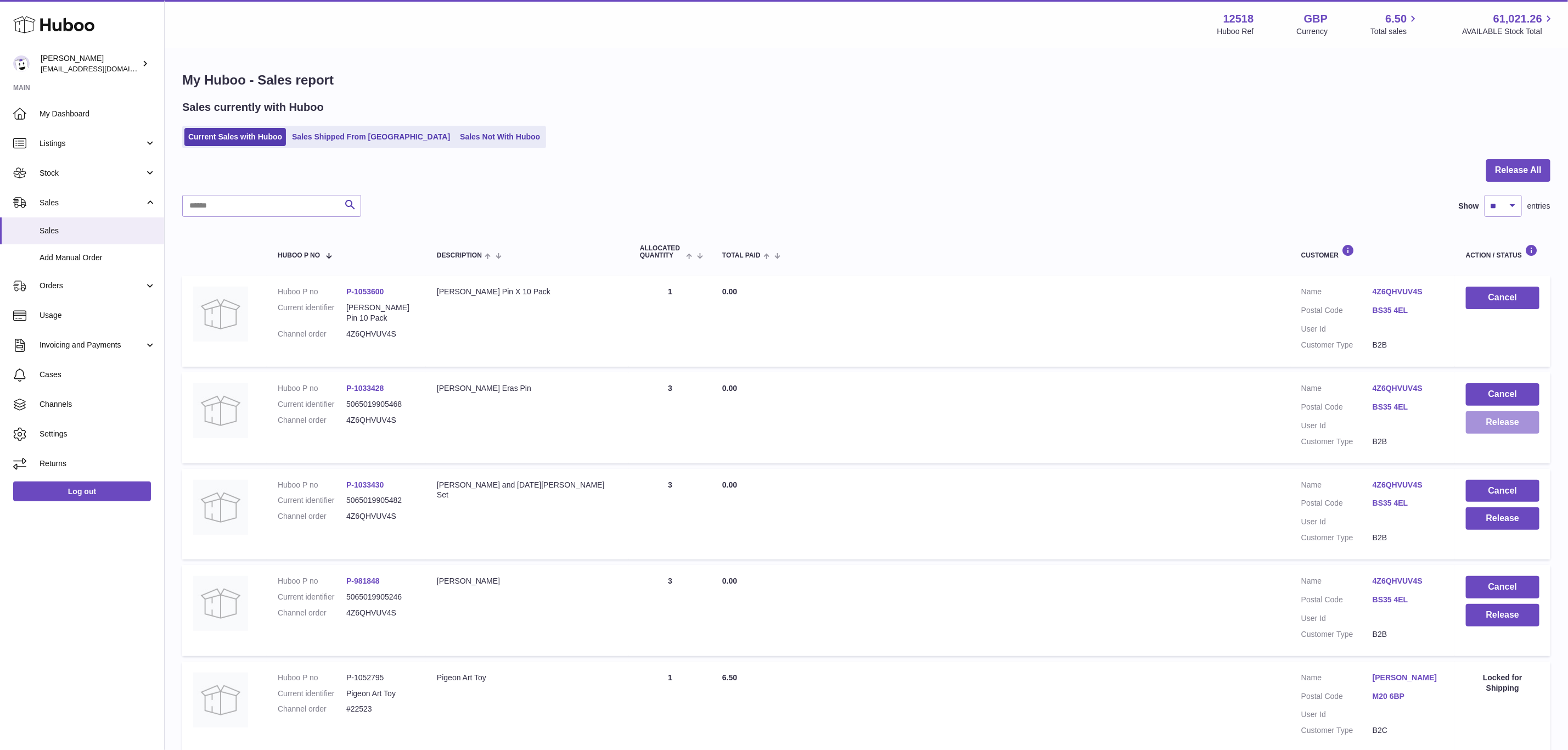
click at [1511, 426] on button "Release" at bounding box center [1503, 422] width 74 height 23
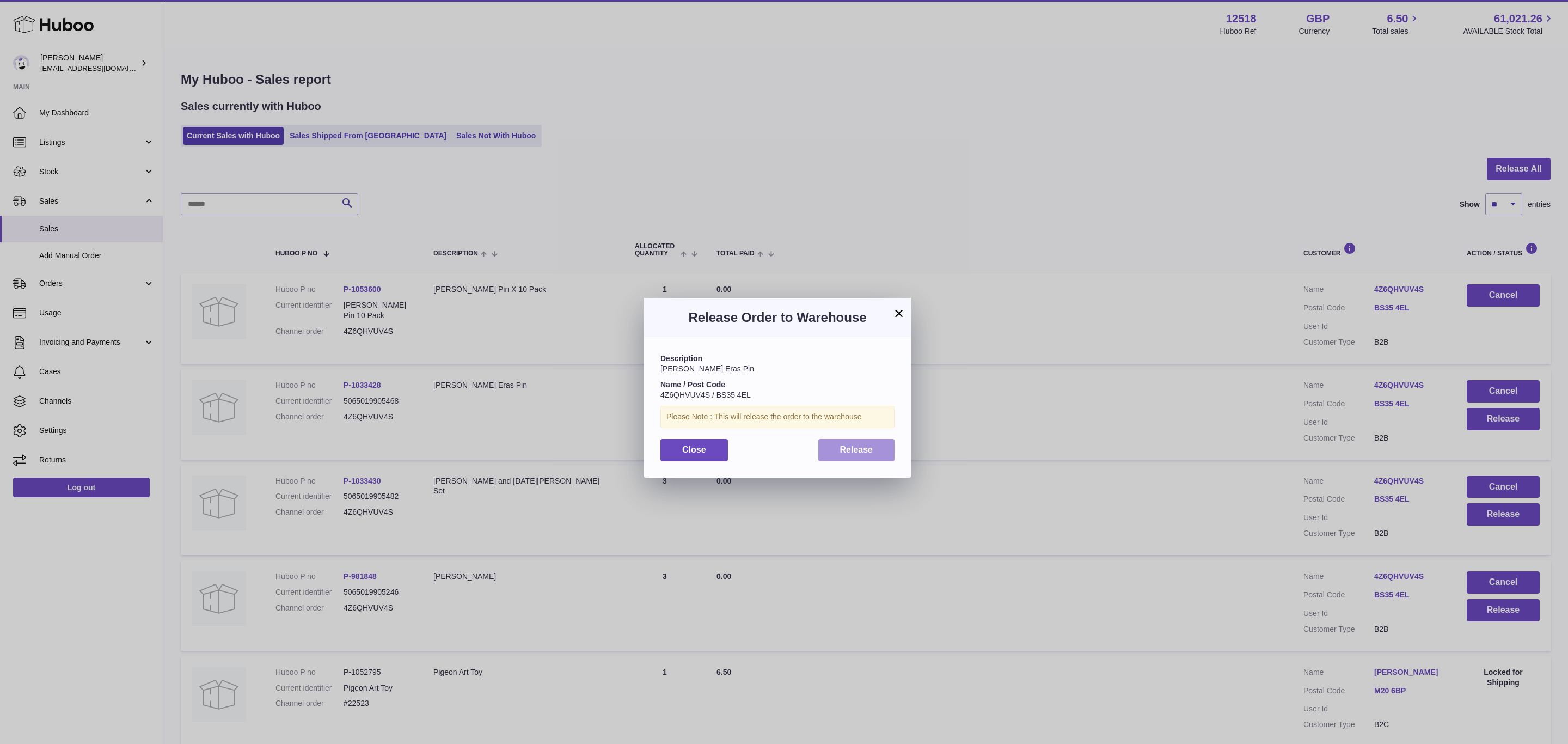
click at [859, 443] on button "Release" at bounding box center [857, 450] width 77 height 22
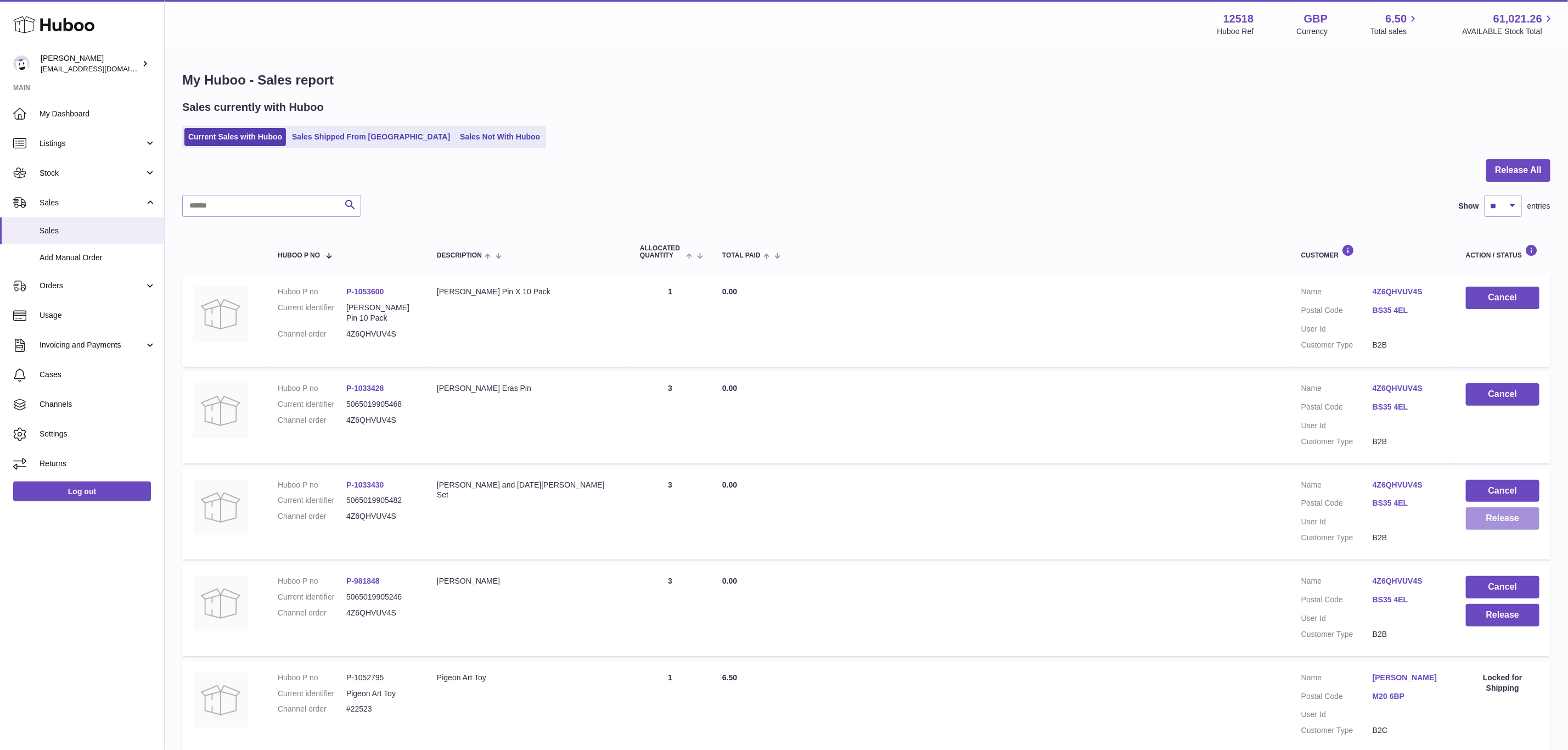
click at [1518, 511] on button "Release" at bounding box center [1503, 518] width 74 height 23
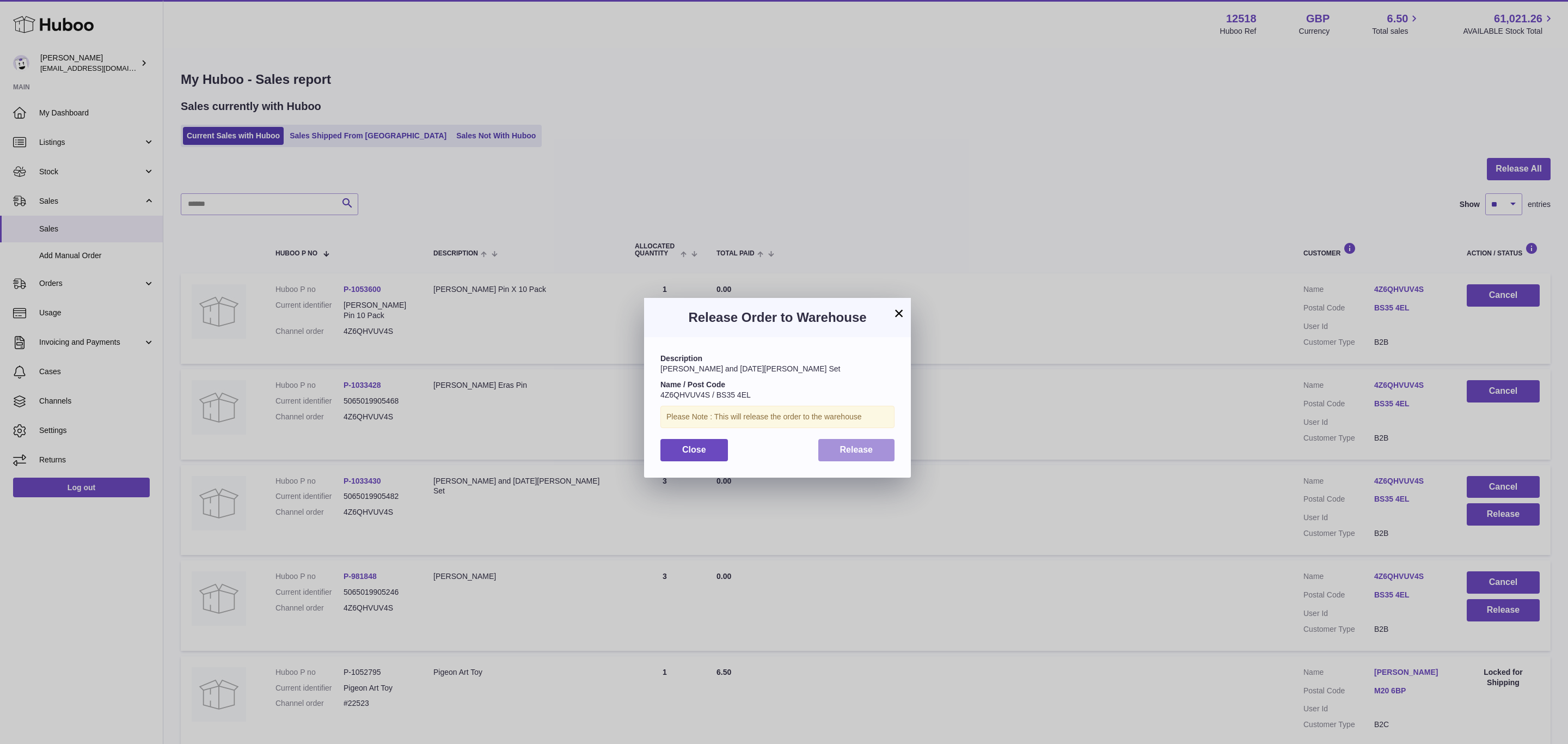
click at [830, 454] on button "Release" at bounding box center [857, 450] width 77 height 22
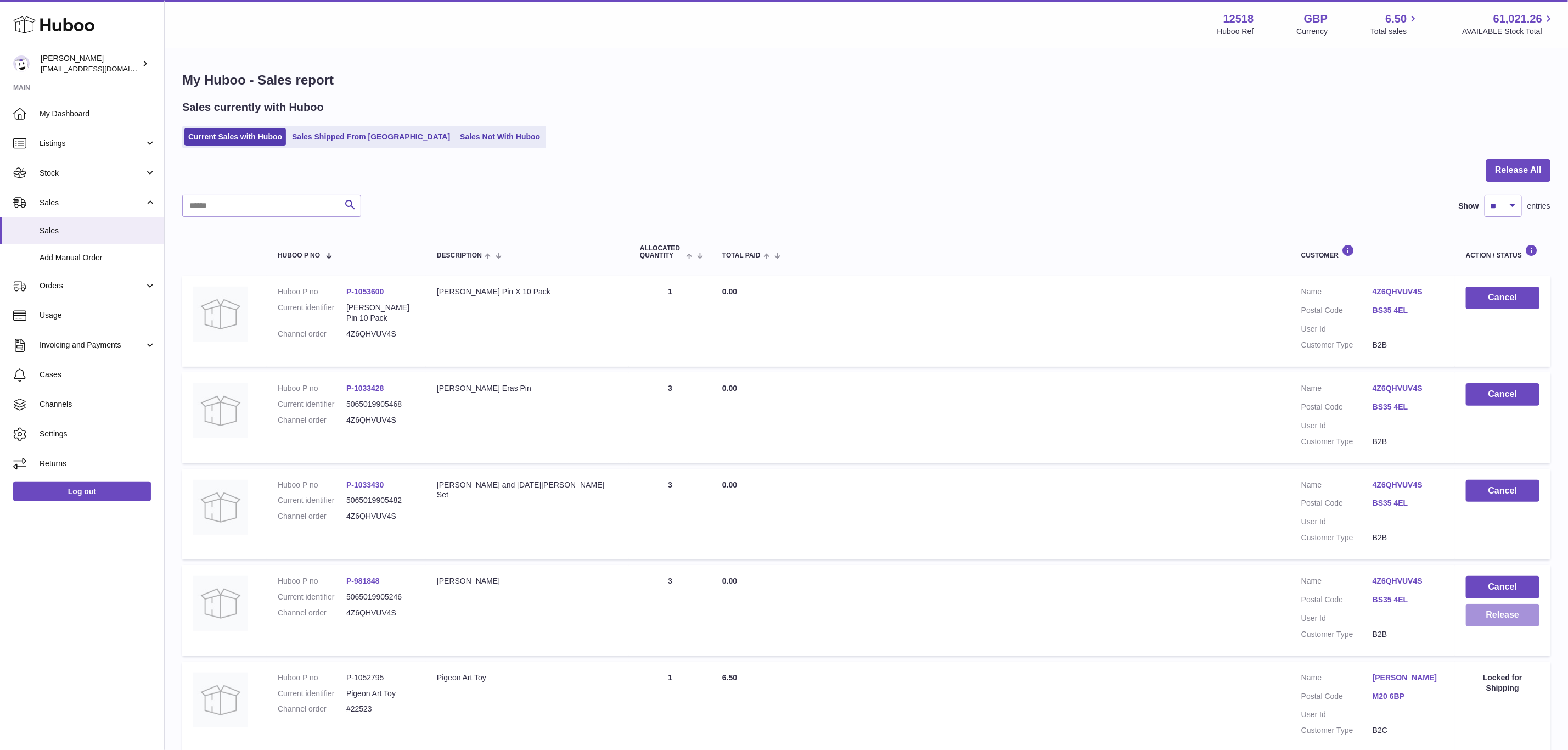
click at [1503, 613] on button "Release" at bounding box center [1503, 615] width 74 height 23
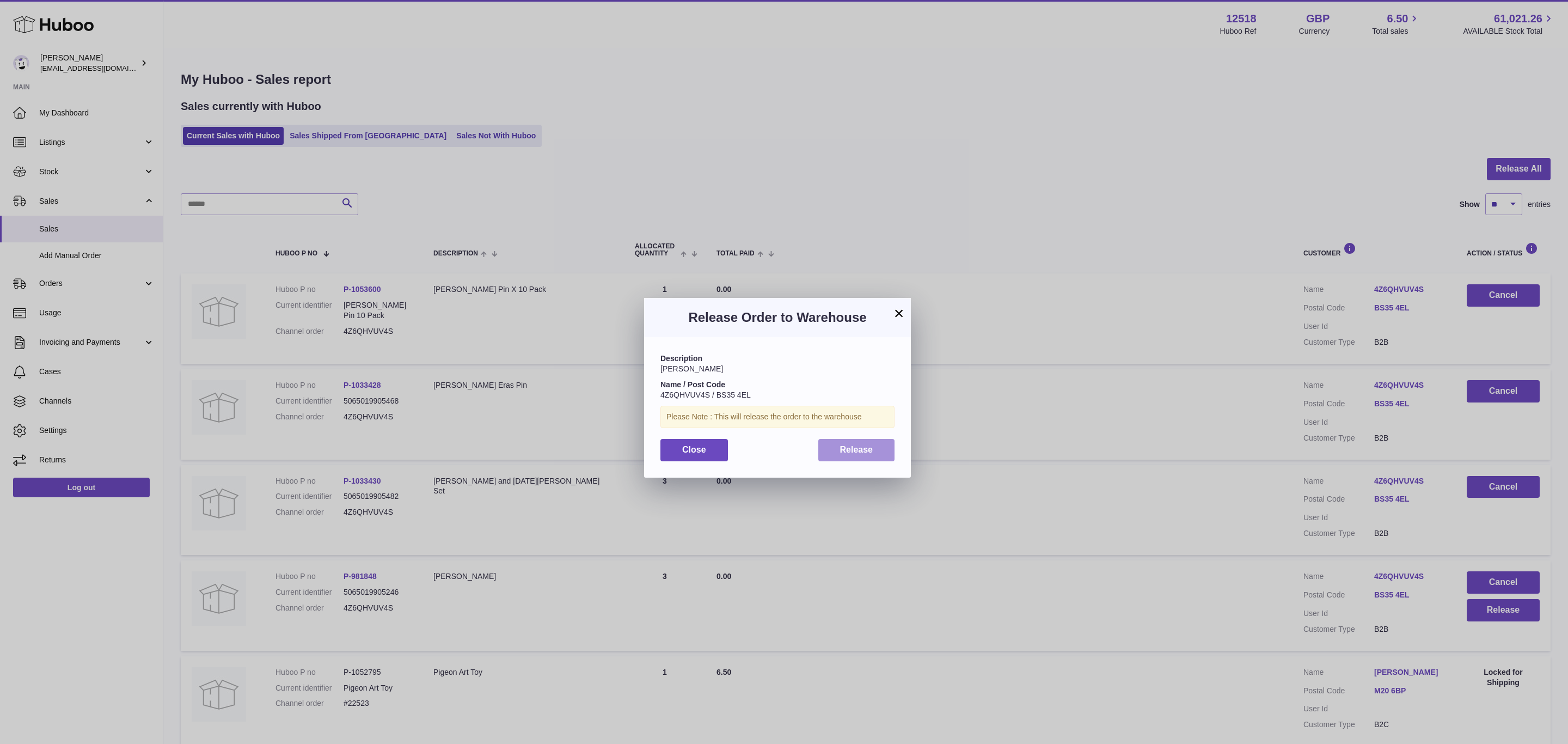
click at [861, 445] on span "Release" at bounding box center [857, 449] width 33 height 9
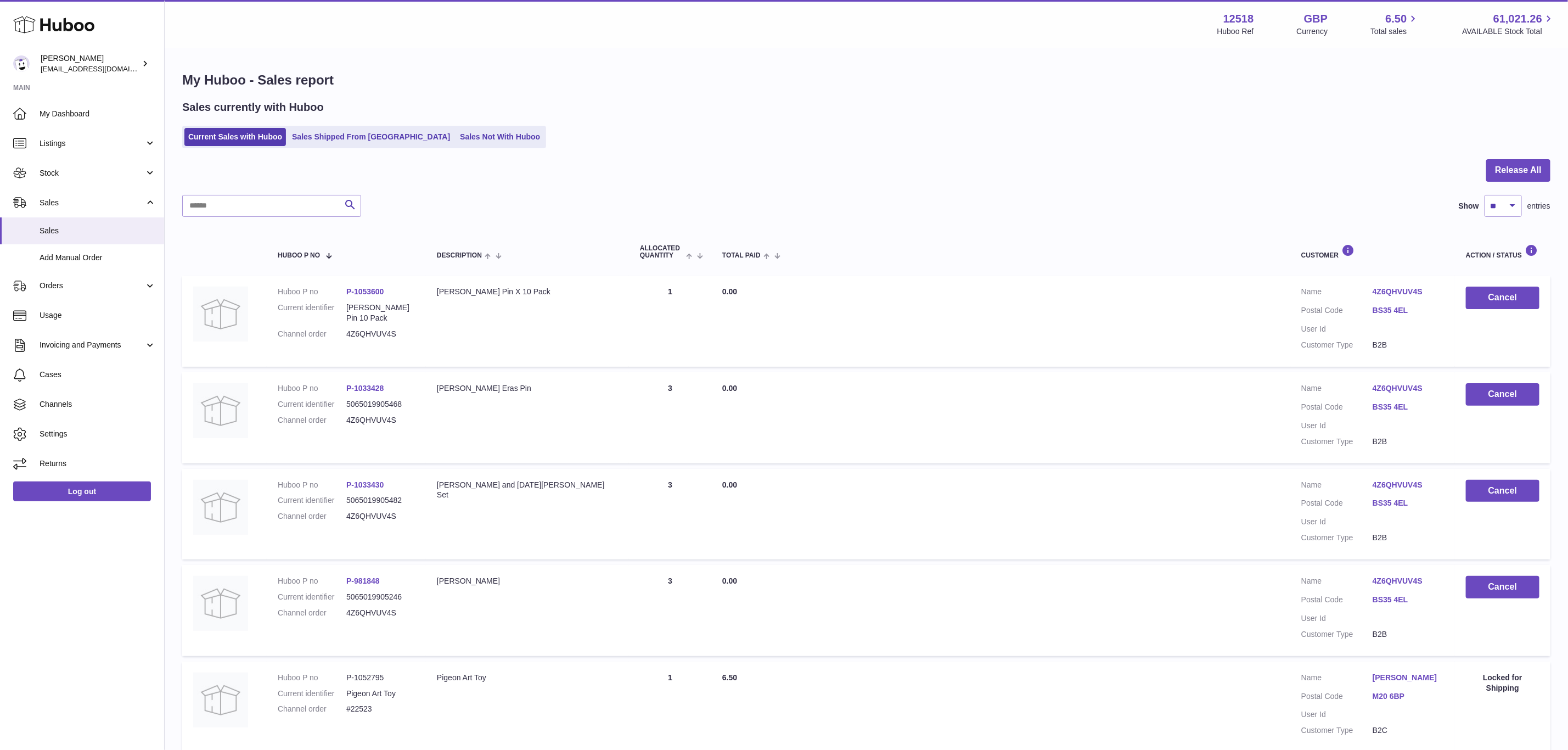
drag, startPoint x: 404, startPoint y: 291, endPoint x: 354, endPoint y: 295, distance: 50.2
click at [354, 295] on dd "P-1053600" at bounding box center [380, 292] width 69 height 10
copy link "1053600"
drag, startPoint x: 402, startPoint y: 381, endPoint x: 356, endPoint y: 392, distance: 47.3
click at [356, 392] on td "Huboo P no P-1033428 Current identifier 5065019905468 Channel order 4Z6QHVUV4S" at bounding box center [346, 417] width 159 height 91
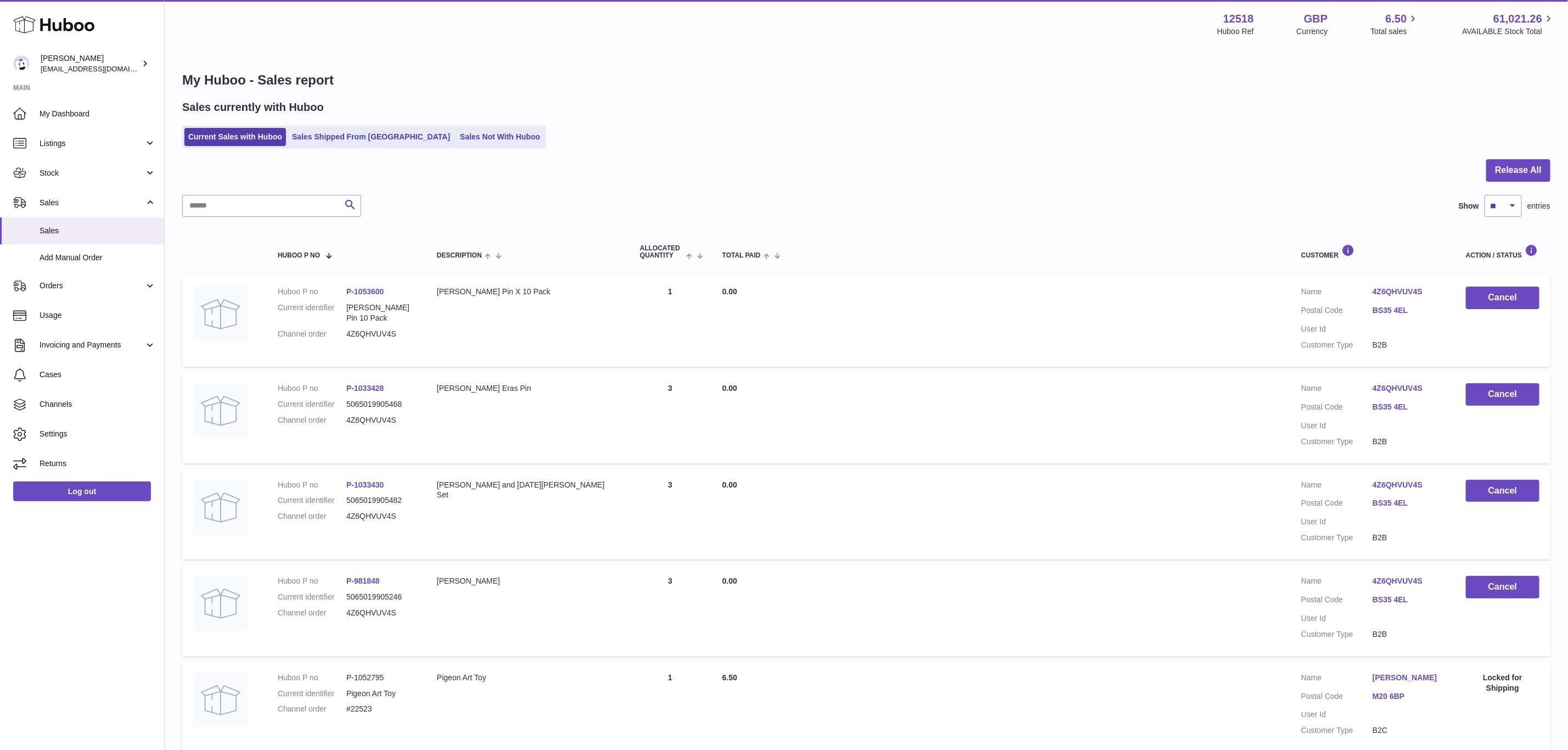
copy link "1033428"
click at [392, 481] on dd "P-1033430" at bounding box center [380, 485] width 69 height 10
drag, startPoint x: 400, startPoint y: 481, endPoint x: 356, endPoint y: 487, distance: 44.4
click at [356, 487] on dd "P-1033430" at bounding box center [380, 485] width 69 height 10
copy link "1033430"
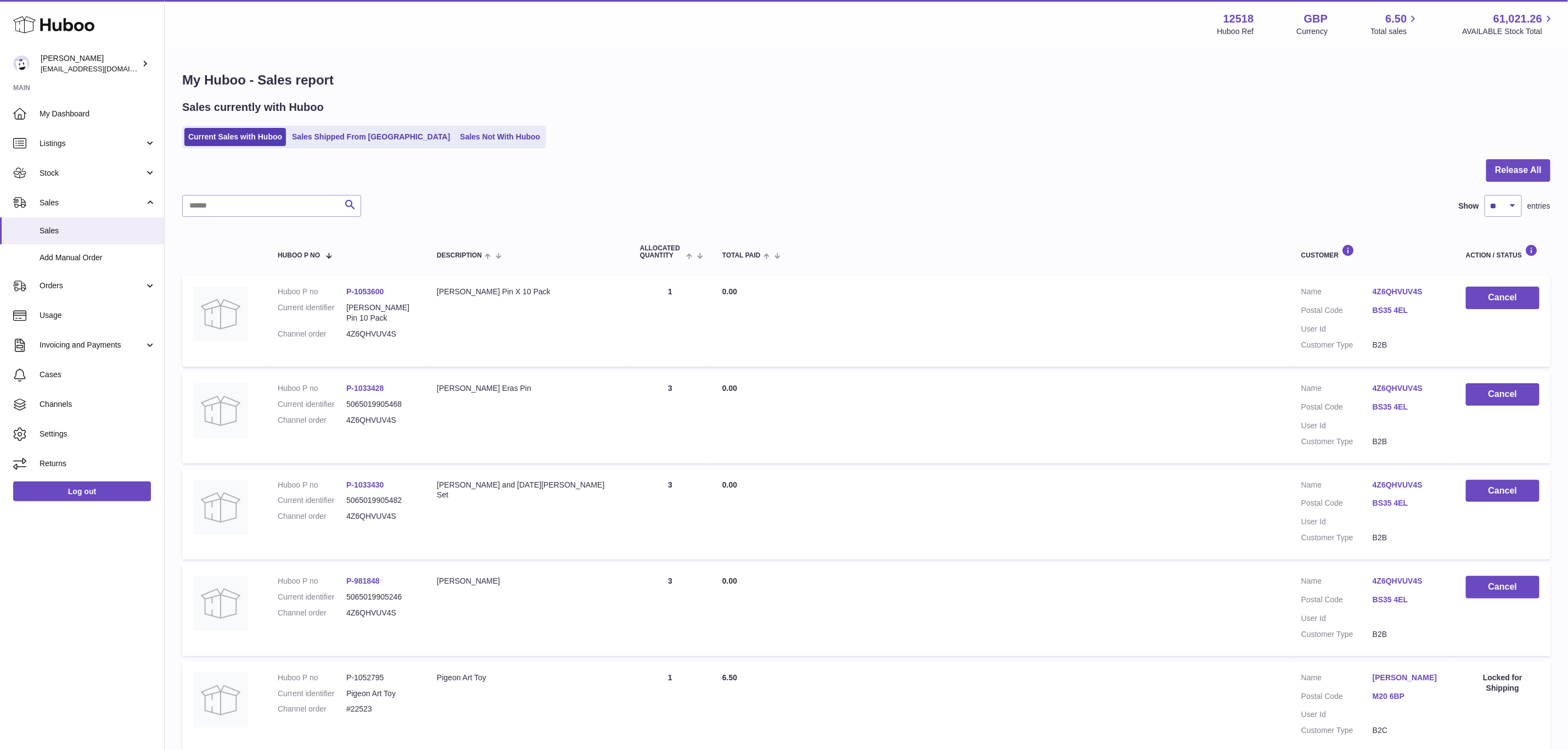
drag, startPoint x: 407, startPoint y: 580, endPoint x: 356, endPoint y: 580, distance: 51.0
click at [356, 580] on dd "P-981848" at bounding box center [380, 581] width 69 height 10
copy link "981848"
